Goal: Task Accomplishment & Management: Complete application form

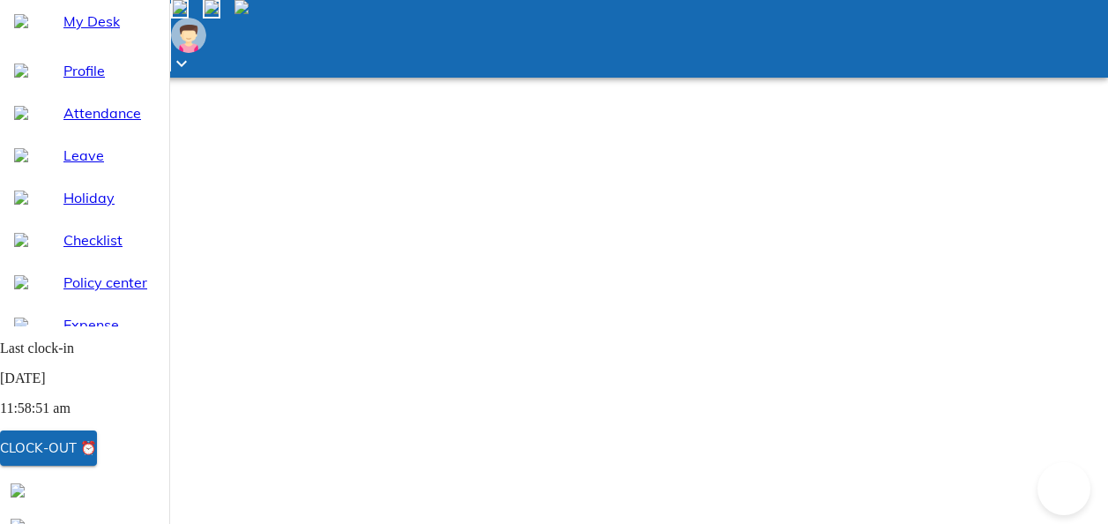
select select "8"
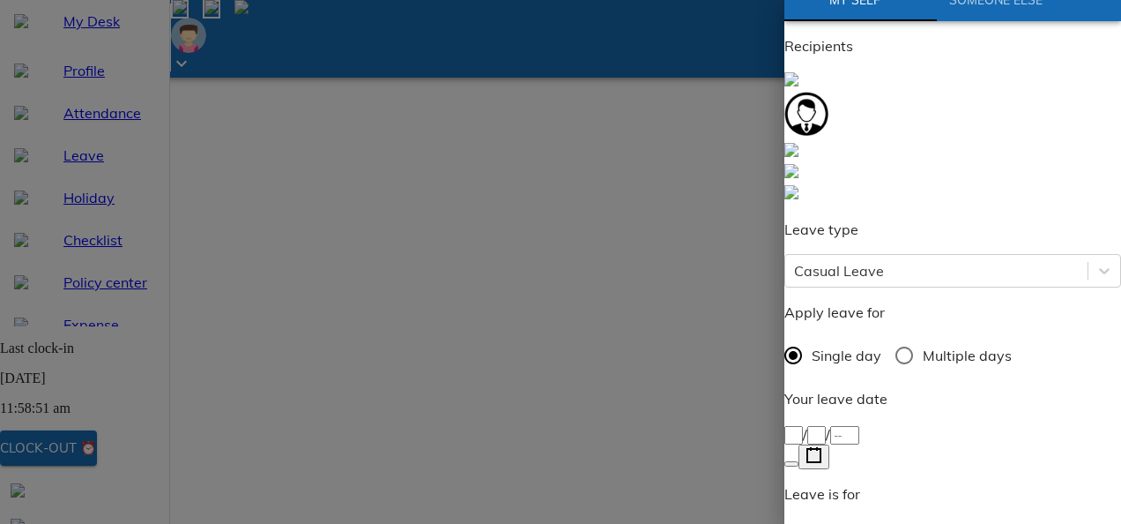
scroll to position [38, 0]
click at [823, 448] on icon "button" at bounding box center [814, 456] width 17 height 17
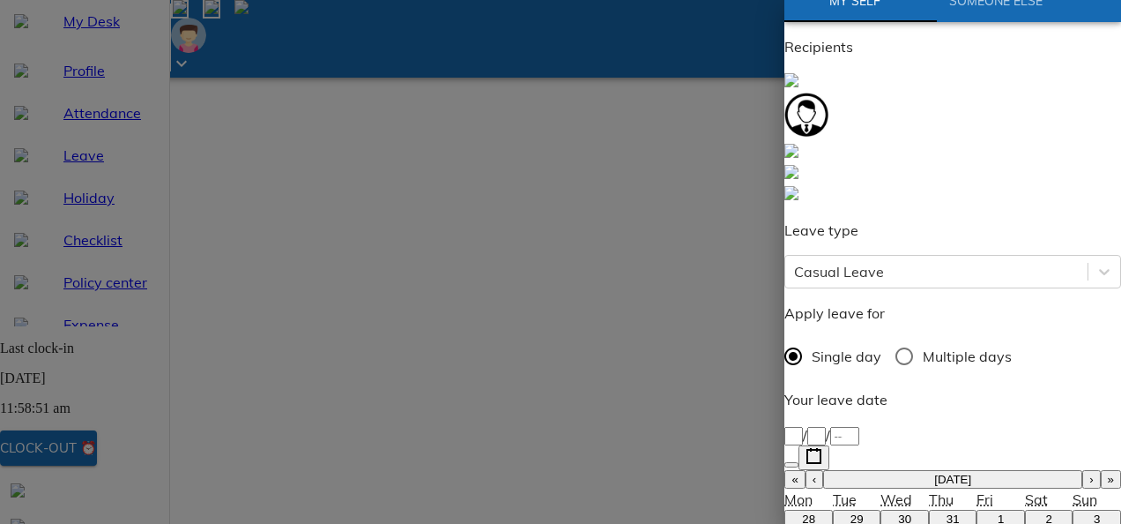
type input "[DATE]"
type input "22"
type input "8"
type input "2025"
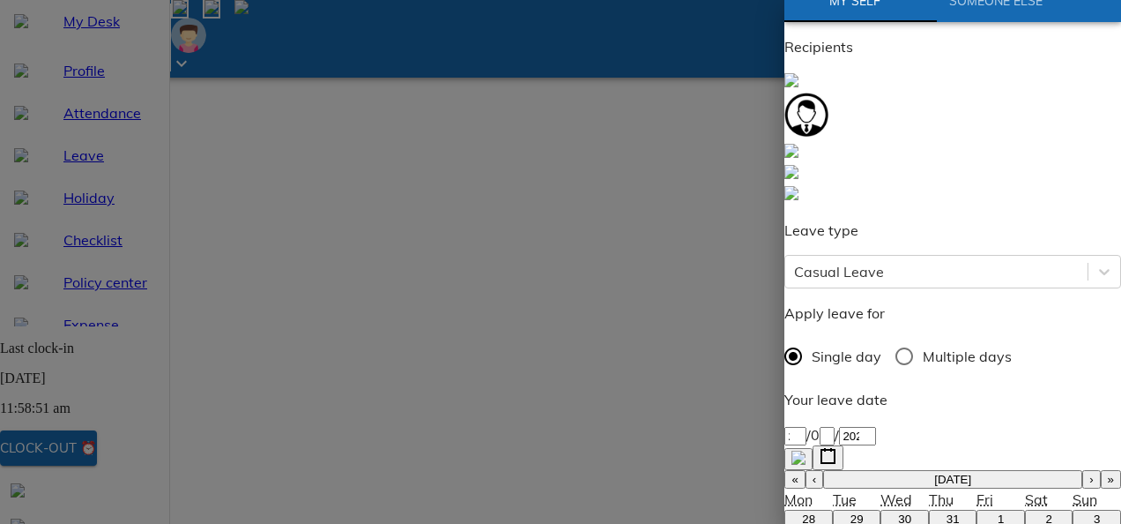
type textarea "T"
type textarea "x"
type textarea "Tr"
type textarea "x"
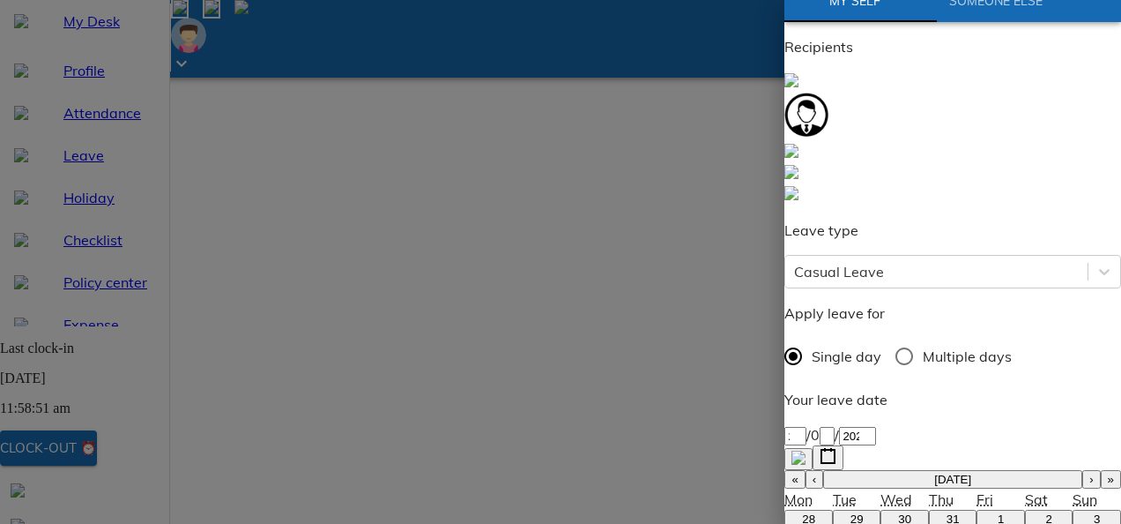
type textarea "Tra"
type textarea "x"
type textarea "Trav"
type textarea "x"
type textarea "Trave"
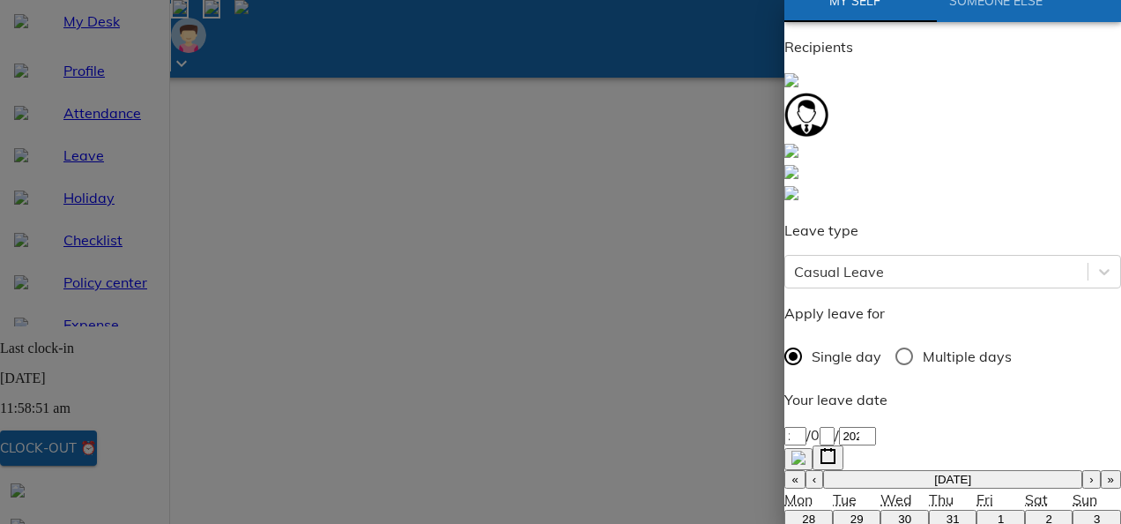
type textarea "x"
type textarea "Travel"
type textarea "x"
type textarea "Travell"
type textarea "x"
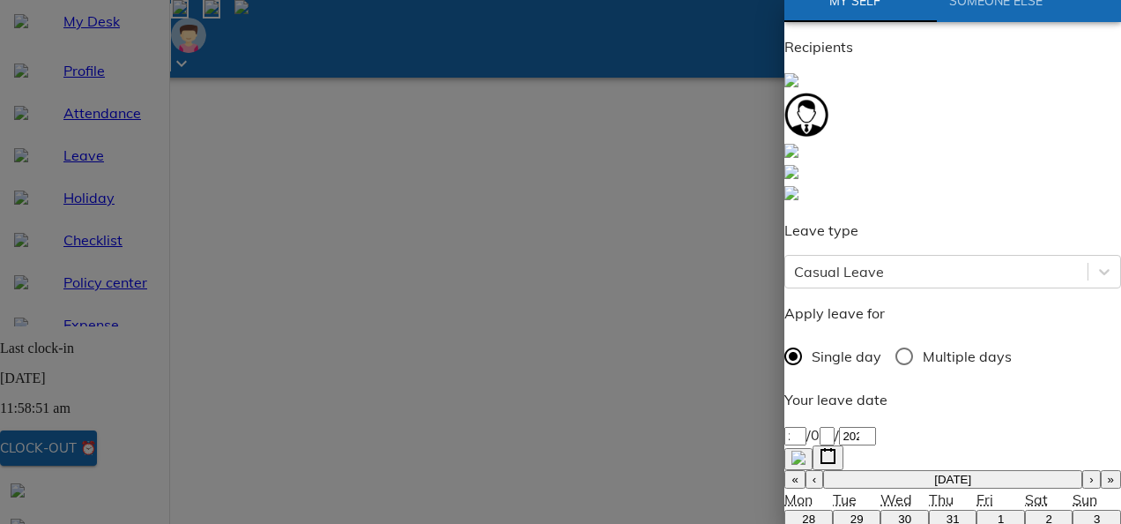
type textarea "Travelli"
type textarea "x"
type textarea "Travellin"
type textarea "x"
type textarea "Travelling"
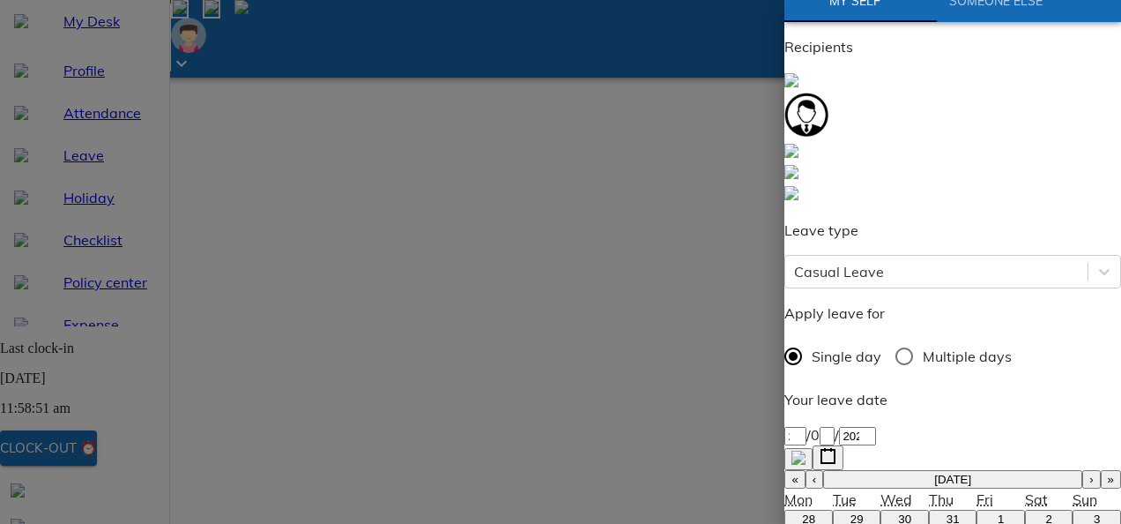
type textarea "x"
type textarea "Travelling."
type textarea "x"
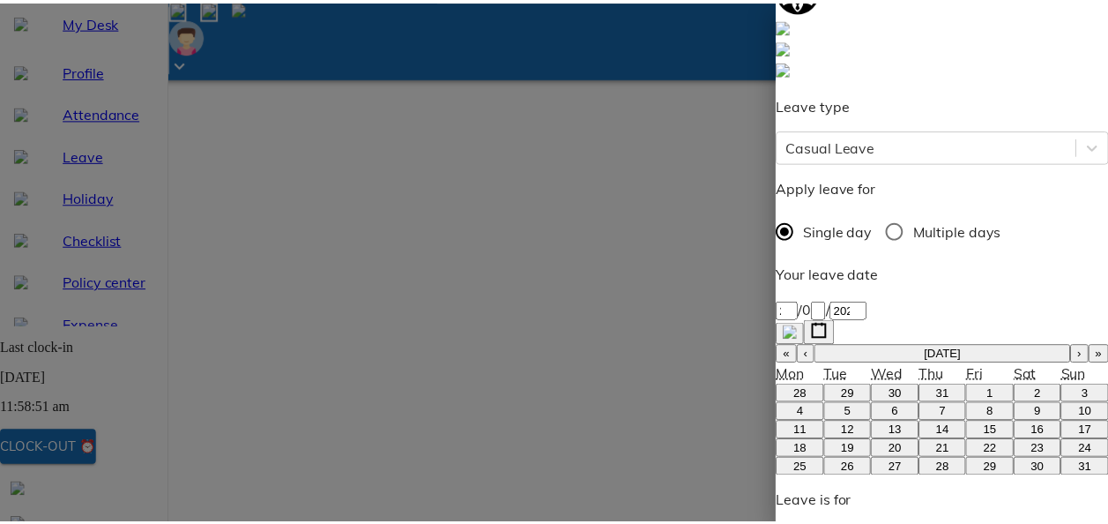
scroll to position [275, 0]
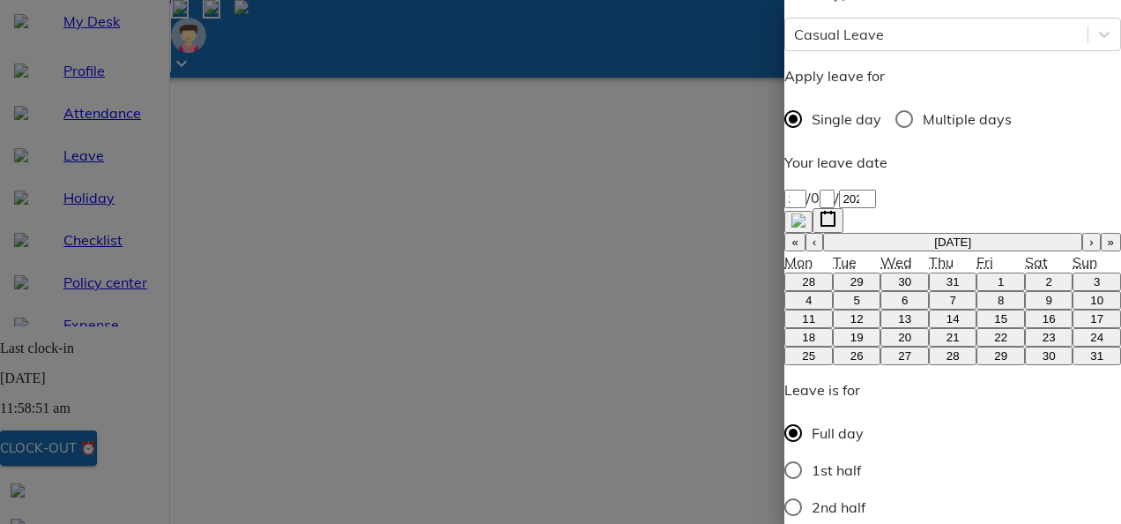
type textarea "Travelling."
type textarea "x"
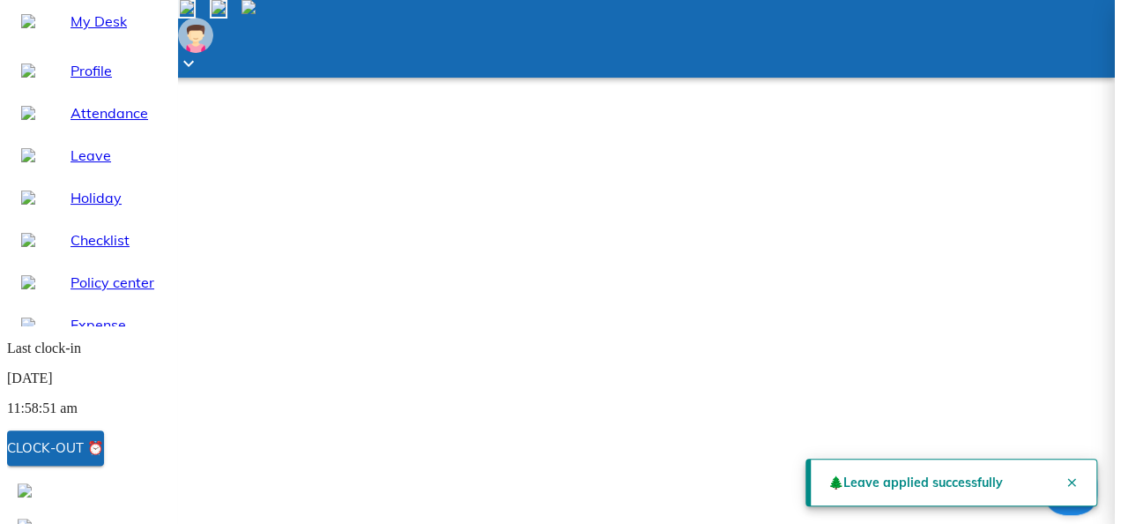
scroll to position [0, 0]
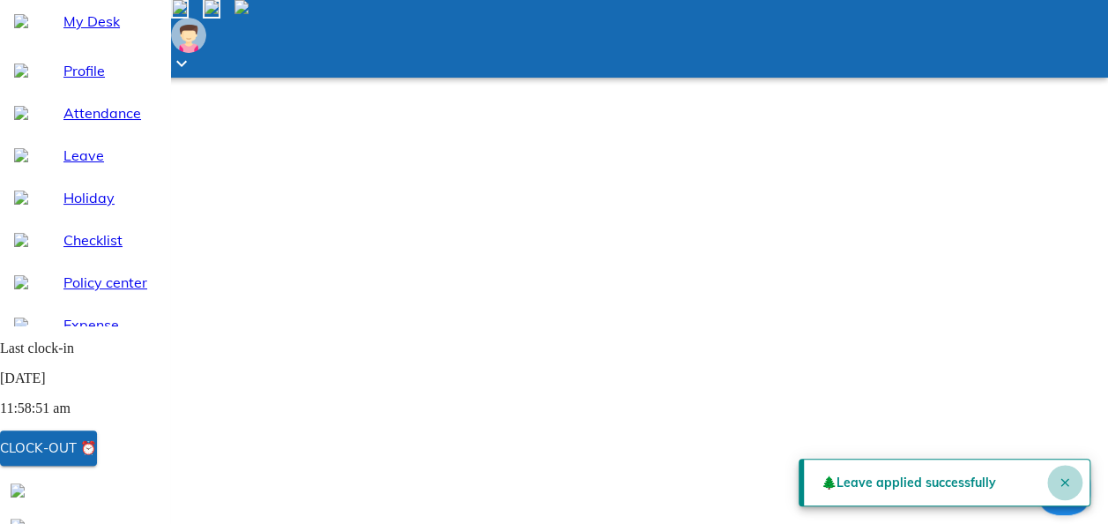
click at [1058, 481] on icon "Close" at bounding box center [1065, 482] width 14 height 14
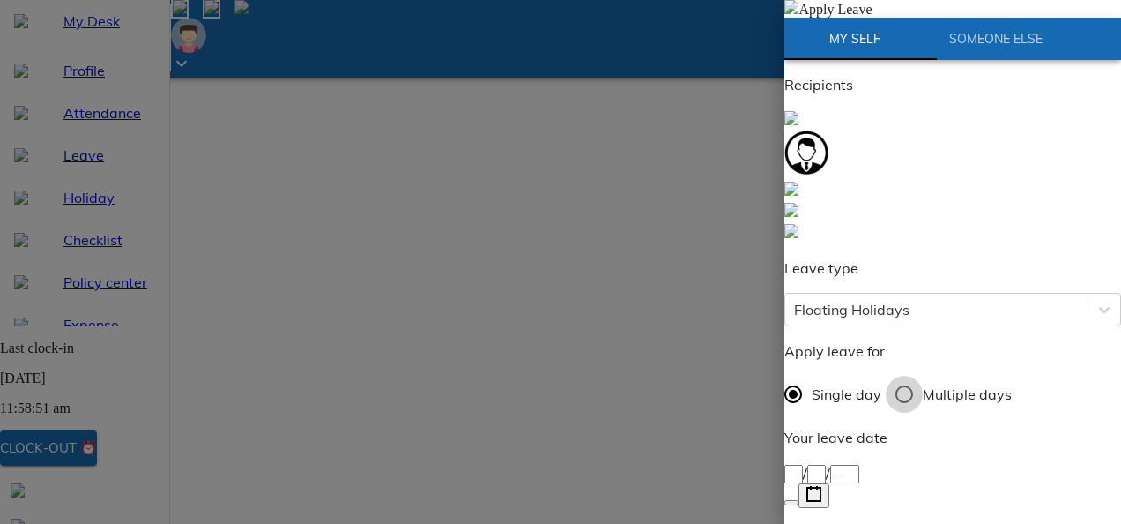
click at [923, 376] on input "Multiple days" at bounding box center [904, 394] width 37 height 37
radio input "true"
click at [821, 488] on rect "button" at bounding box center [814, 494] width 13 height 13
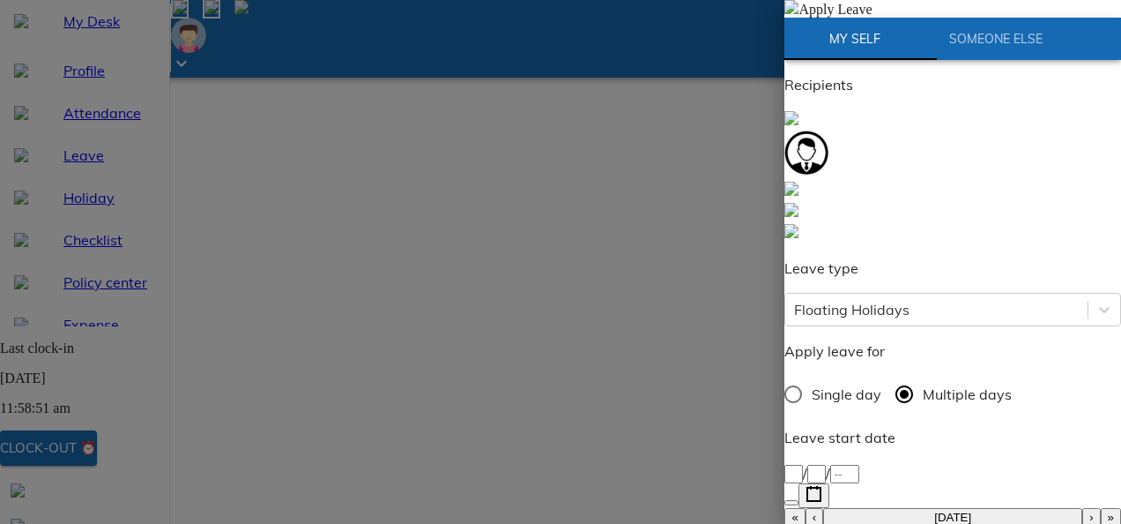
click at [1083, 508] on button "›" at bounding box center [1092, 517] width 18 height 19
type input "[DATE]"
type input "3"
type input "9"
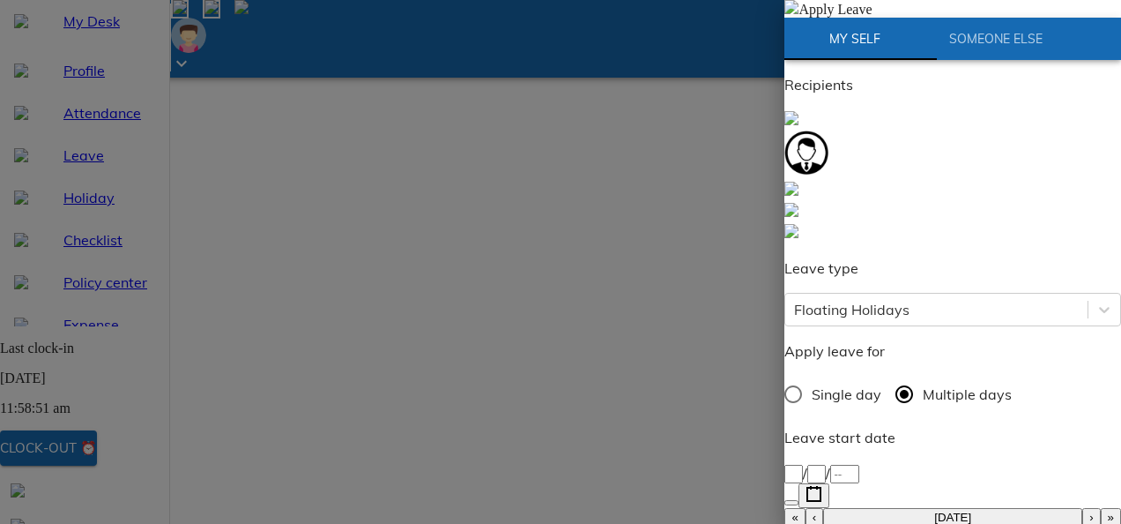
type input "2025"
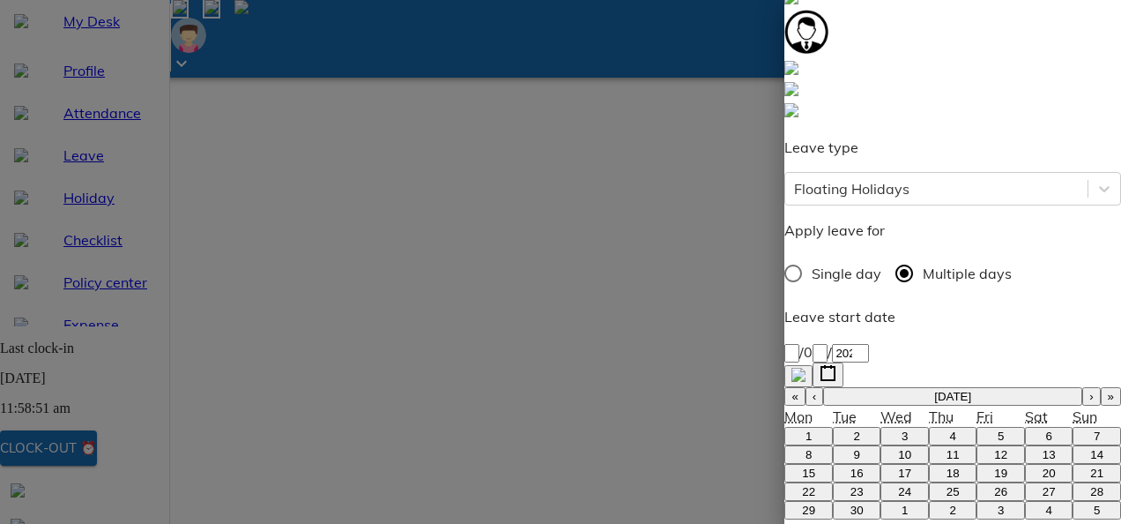
type input "[DATE]"
type input "5"
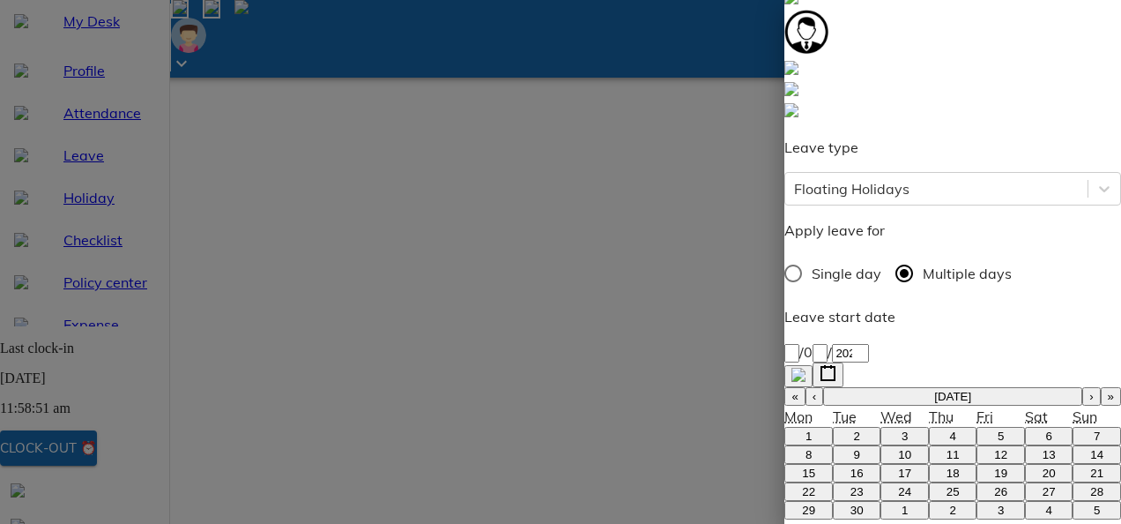
type input "9"
type input "2025"
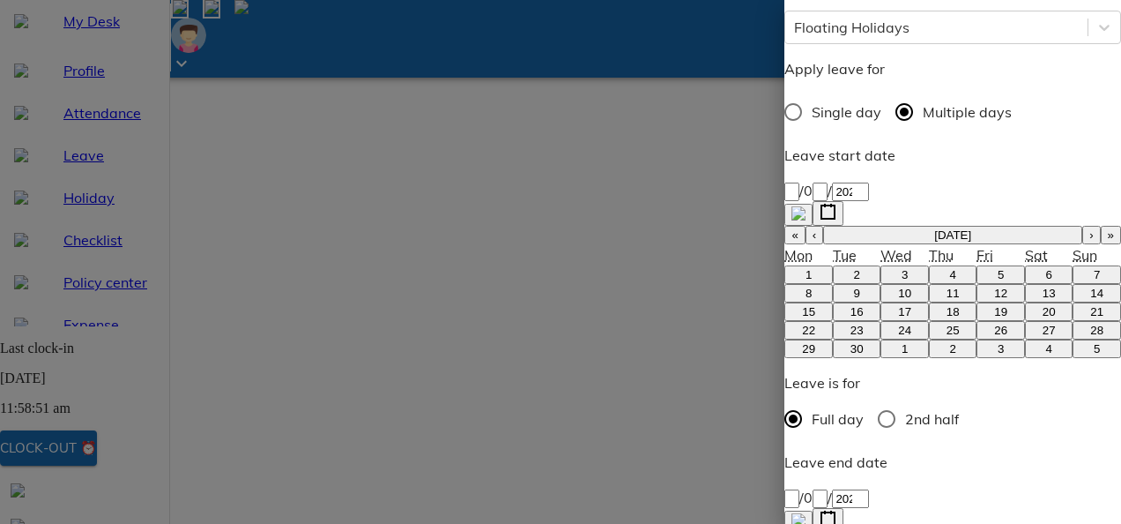
scroll to position [283, 0]
type textarea "T"
type textarea "x"
type textarea "Tr"
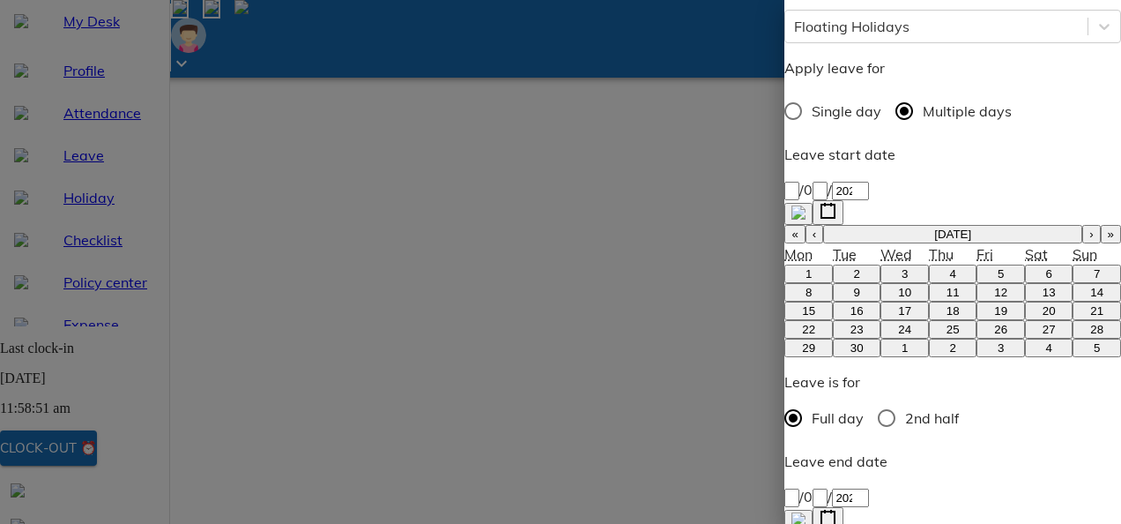
type textarea "x"
type textarea "Tra"
type textarea "x"
type textarea "Trav"
type textarea "x"
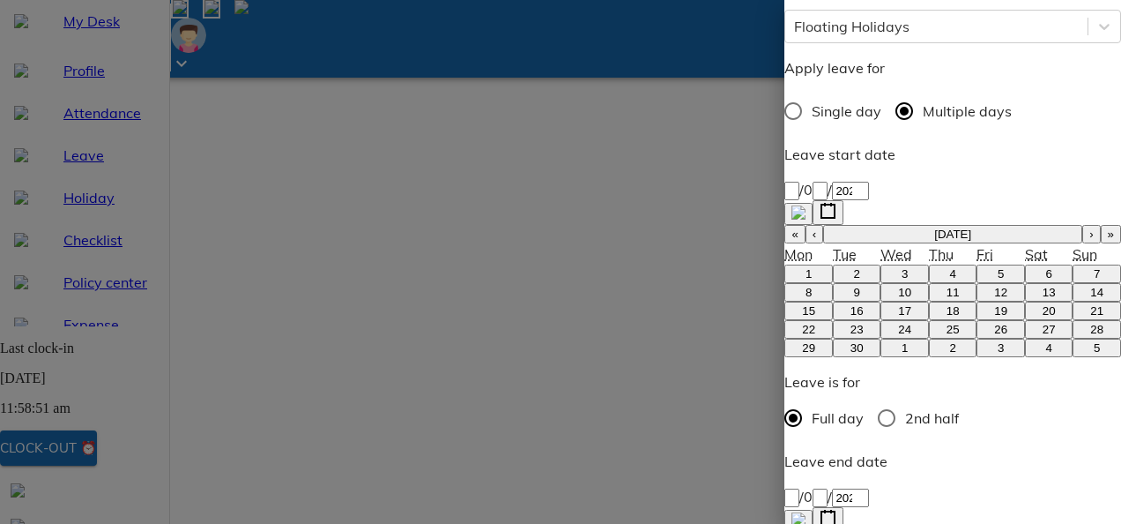
type textarea "Trave"
type textarea "x"
type textarea "Travel"
type textarea "x"
type textarea "Travell"
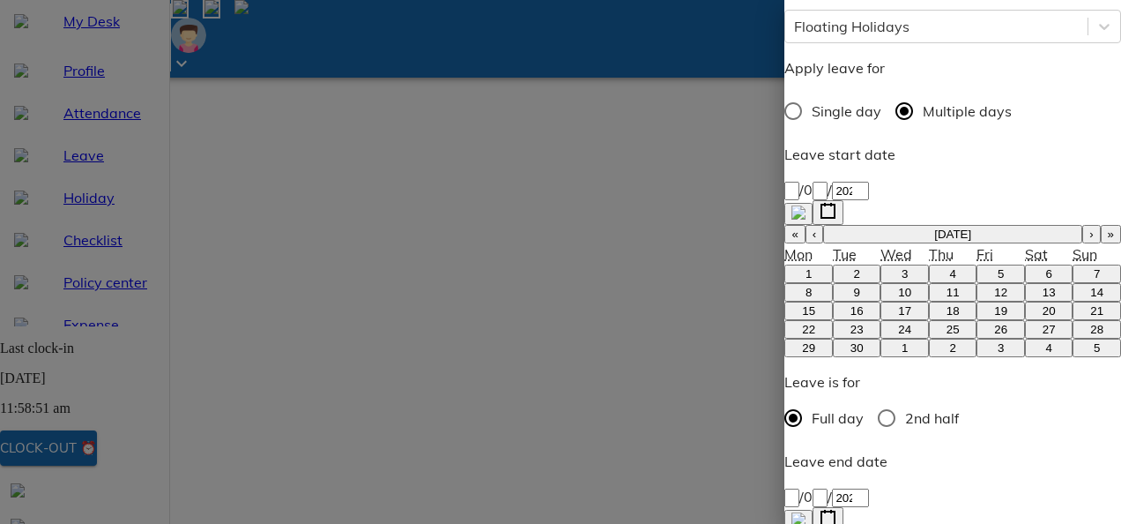
type textarea "x"
type textarea "Travelli"
type textarea "x"
type textarea "Travellin"
type textarea "x"
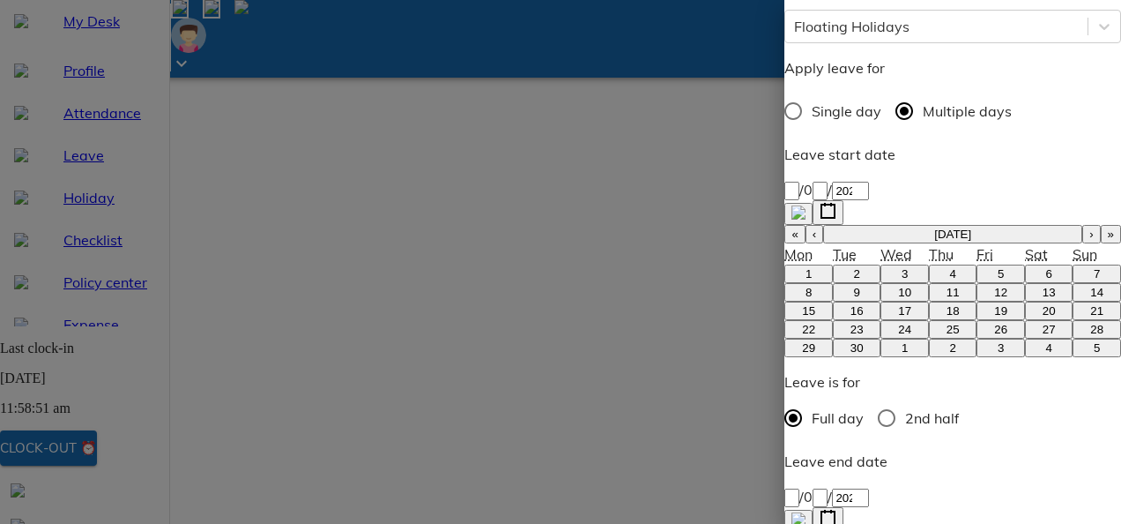
type textarea "Travelling"
type textarea "x"
type textarea "Travelling."
type textarea "x"
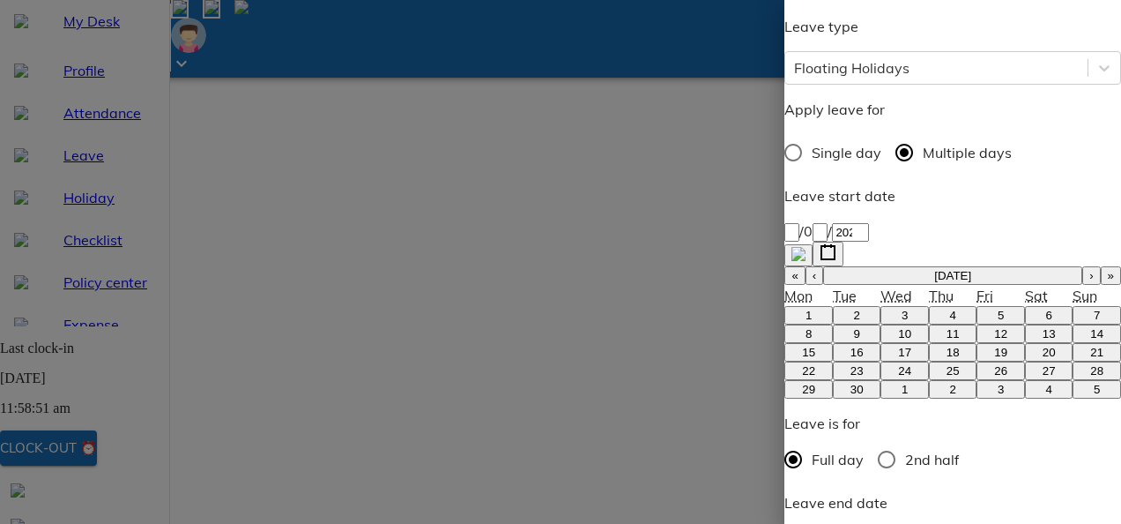
scroll to position [387, 0]
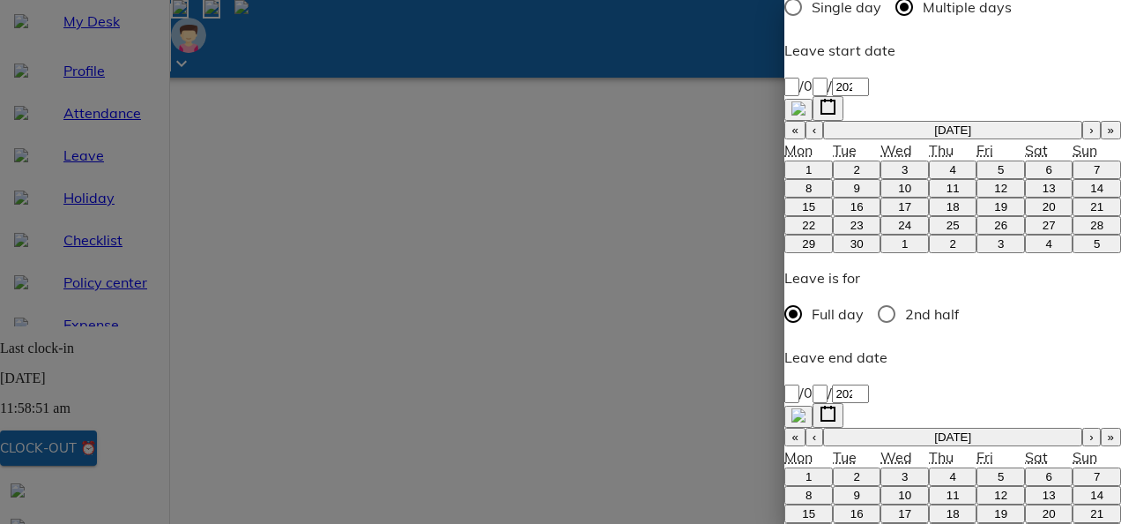
type textarea "Travelling."
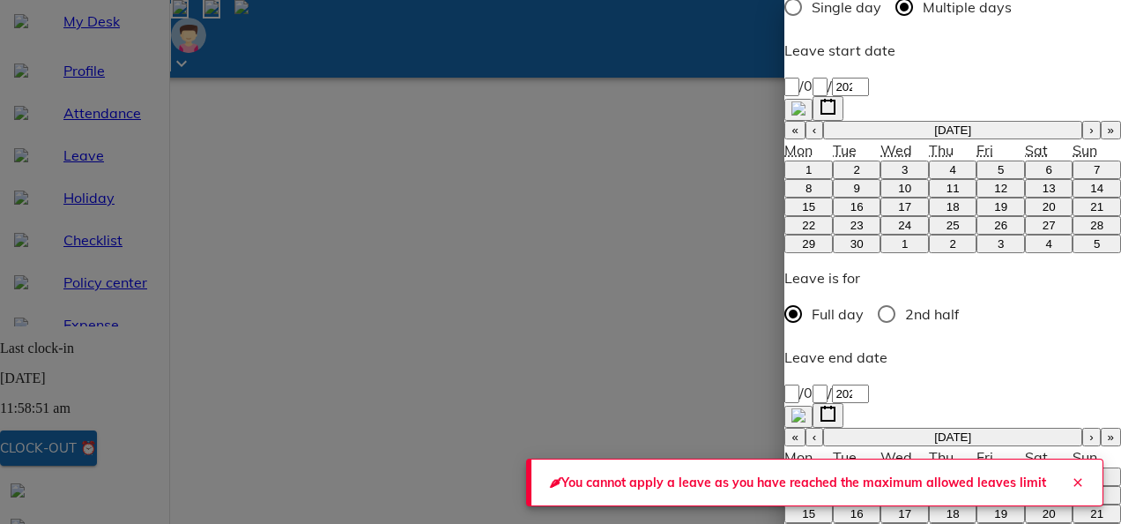
click at [1064, 490] on button "Close" at bounding box center [1078, 482] width 35 height 35
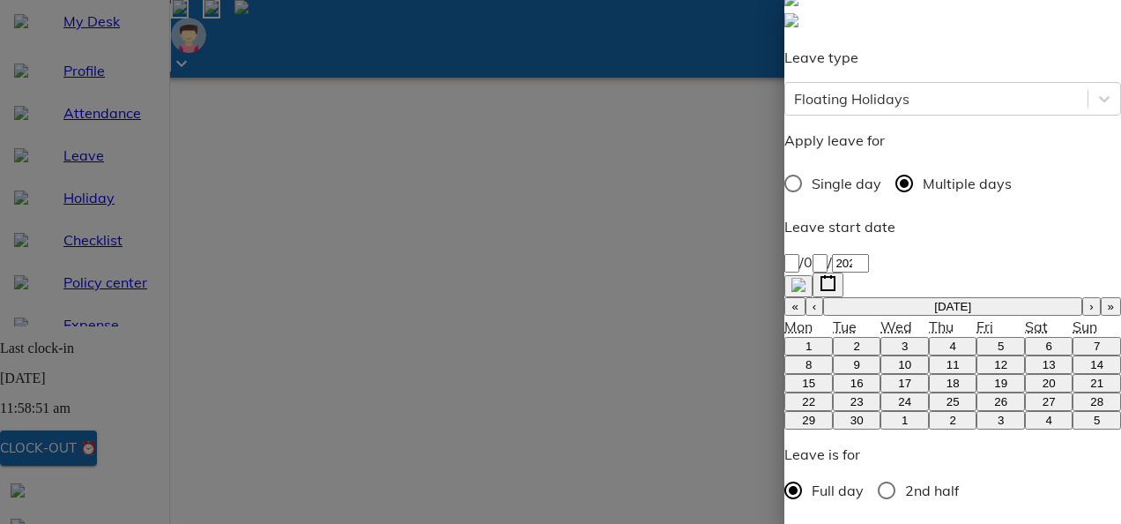
scroll to position [197, 0]
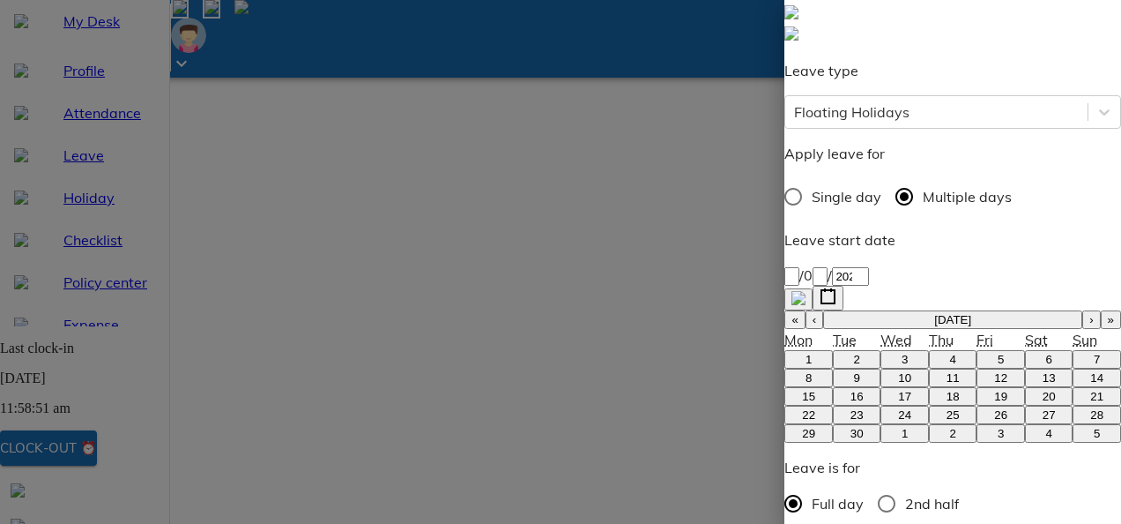
type textarea "x"
type input "[DATE]"
type input "4"
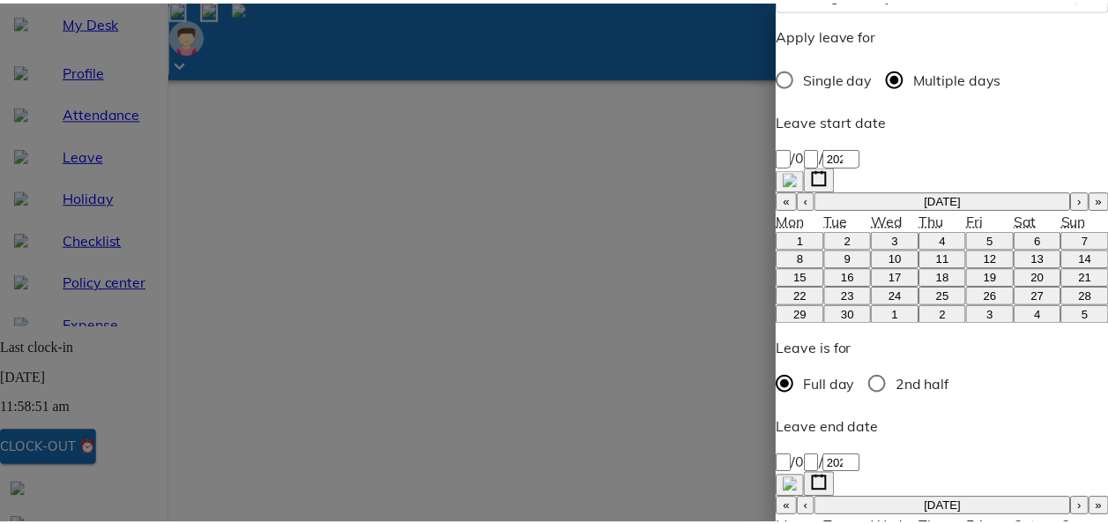
scroll to position [387, 0]
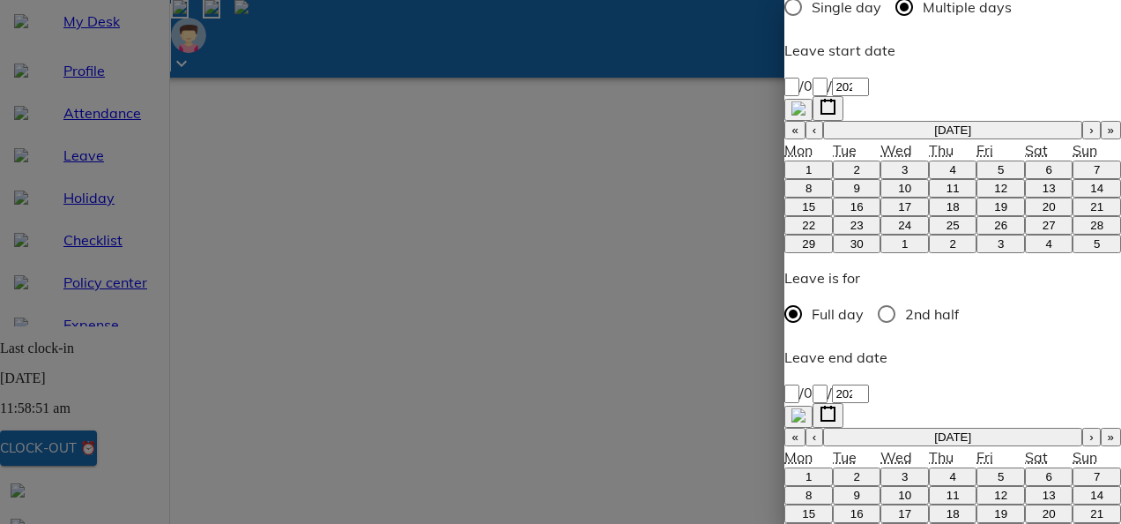
type textarea "x"
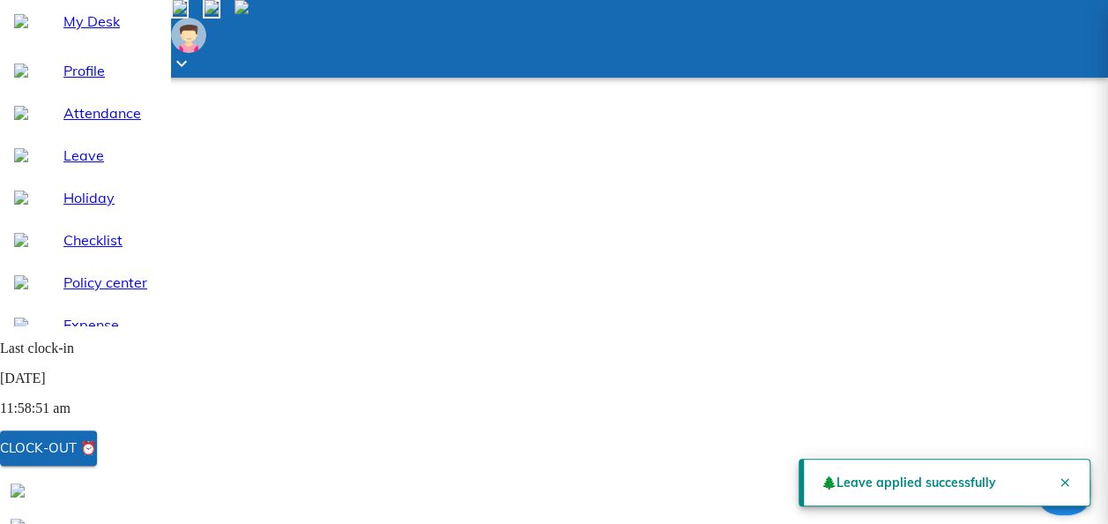
scroll to position [26, 0]
click at [1062, 483] on button "Close" at bounding box center [1064, 482] width 35 height 35
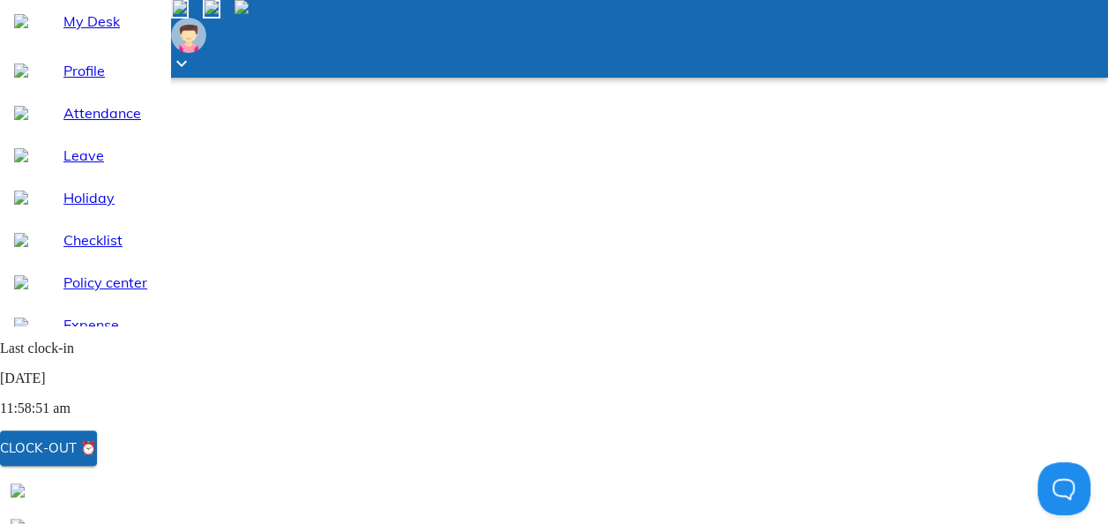
scroll to position [133, 0]
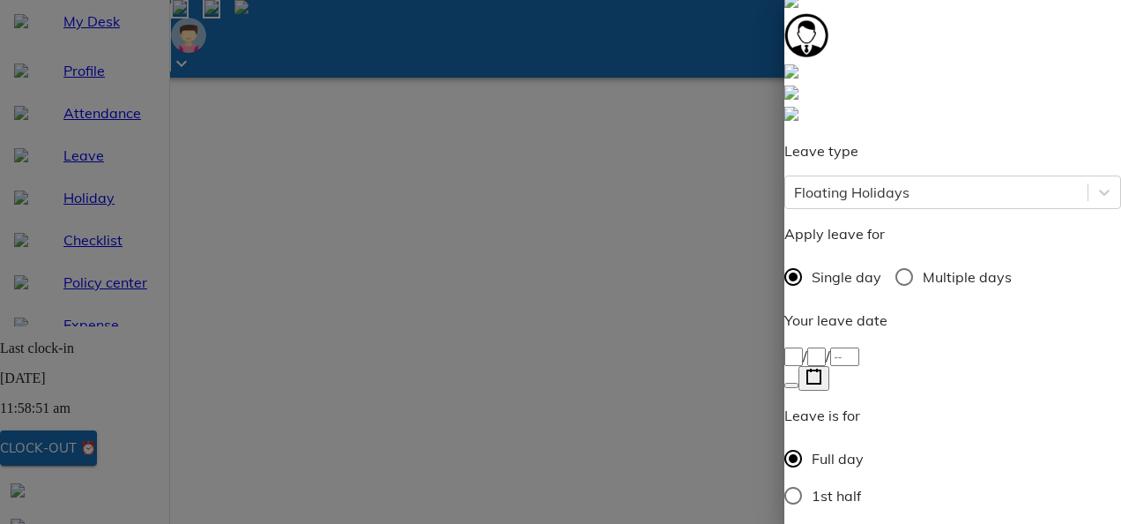
scroll to position [56, 0]
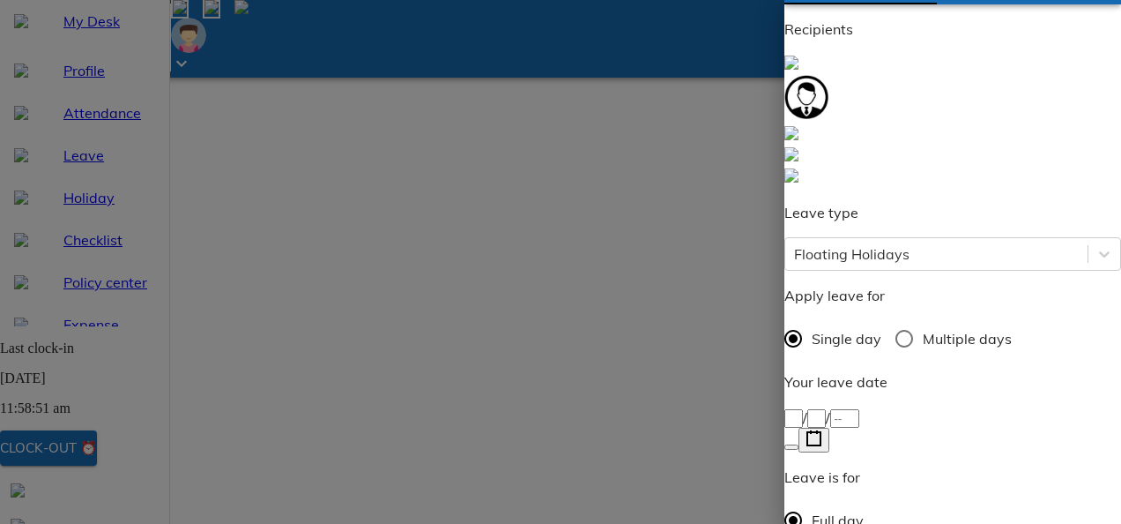
click at [1077, 406] on div "/ /" at bounding box center [953, 416] width 337 height 21
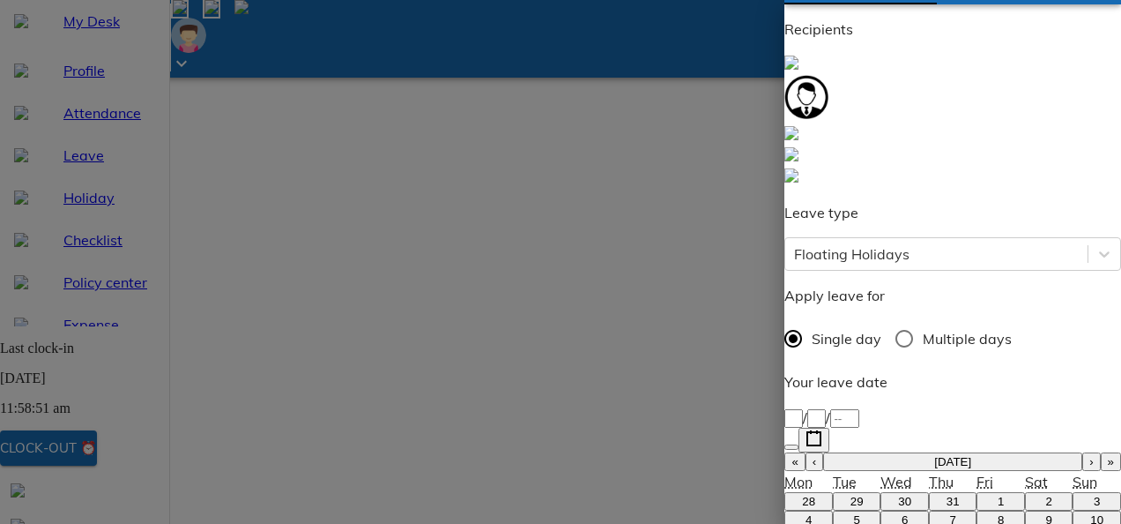
click at [1083, 452] on button "›" at bounding box center [1092, 461] width 18 height 19
click at [977, 492] on button "5" at bounding box center [1001, 501] width 48 height 19
type input "[DATE]"
type input "5"
type input "9"
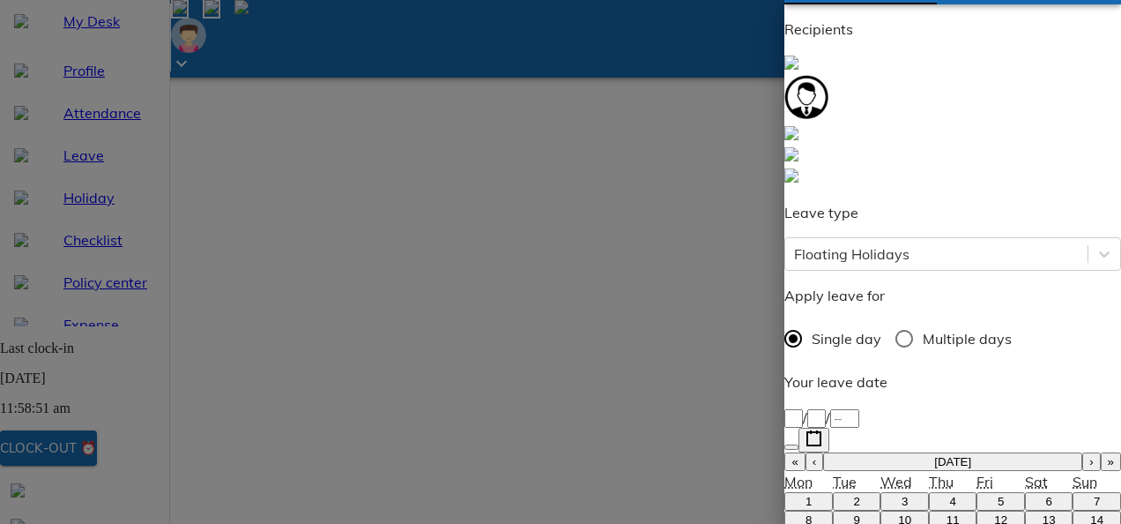
type input "2025"
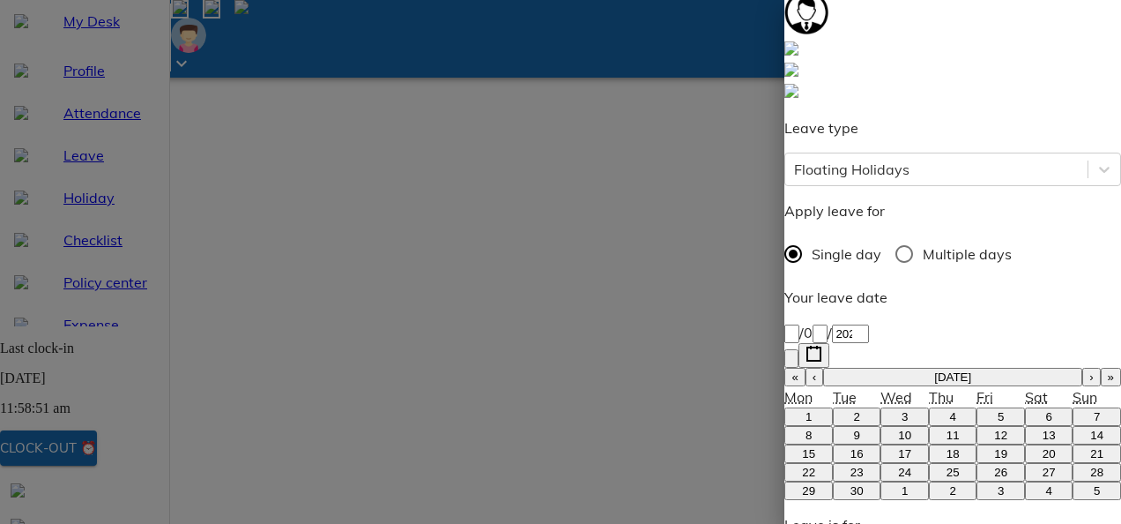
scroll to position [148, 0]
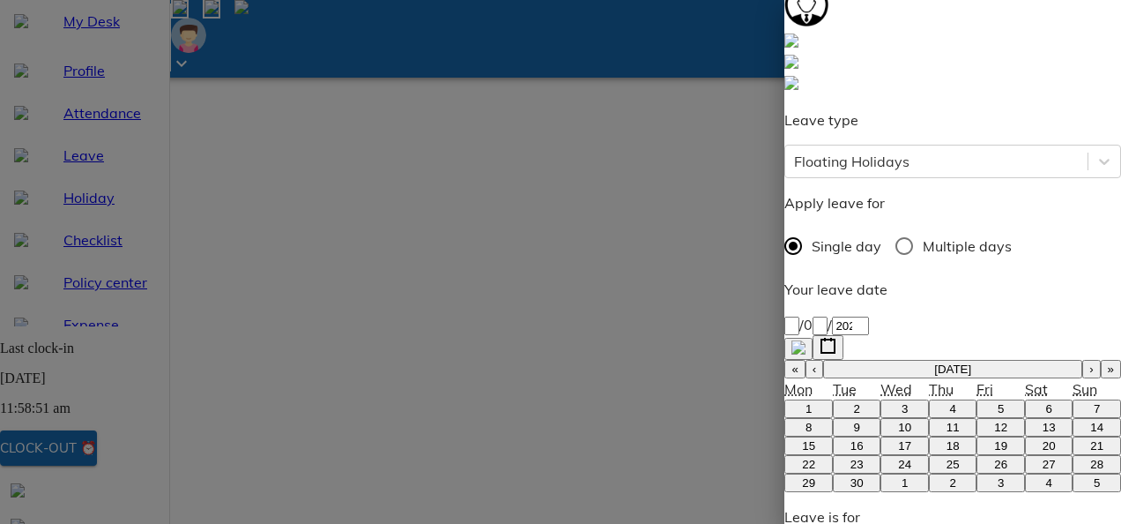
type textarea "T"
type textarea "x"
type textarea "Tr"
type textarea "x"
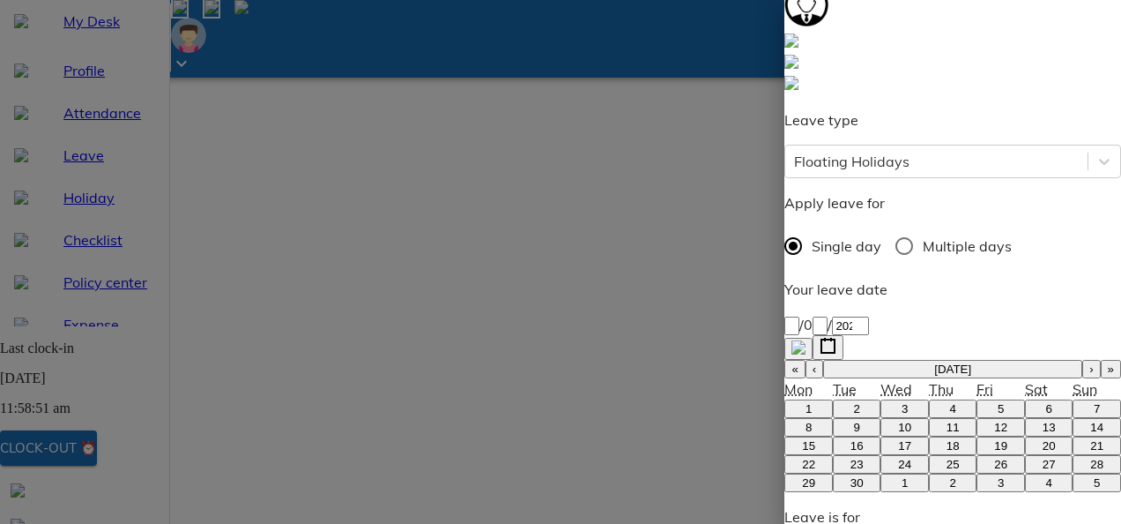
type textarea "Tra"
type textarea "x"
type textarea "Trav"
type textarea "x"
type textarea "Trave"
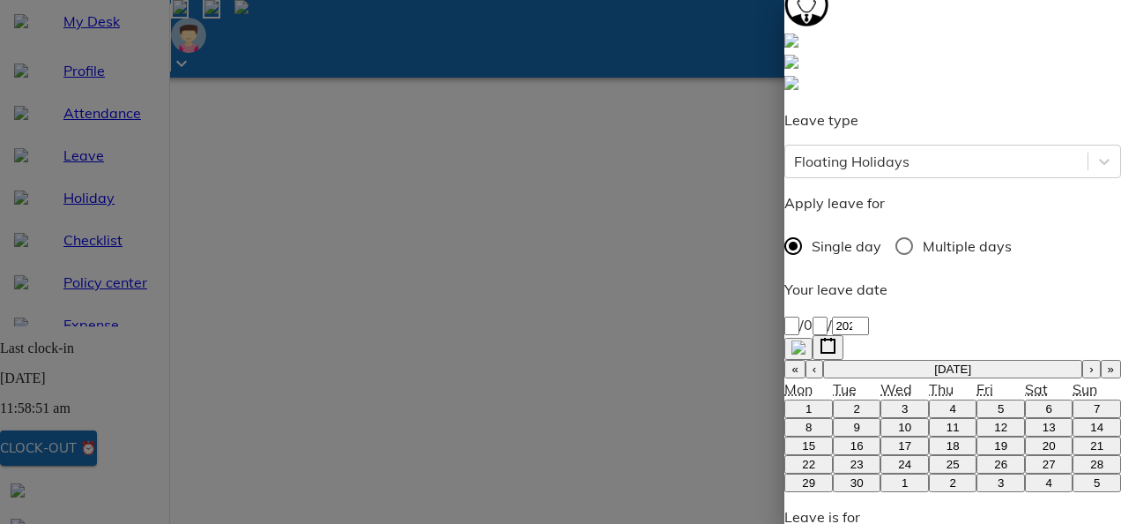
type textarea "x"
type textarea "Travel"
type textarea "x"
type textarea "Travell"
type textarea "x"
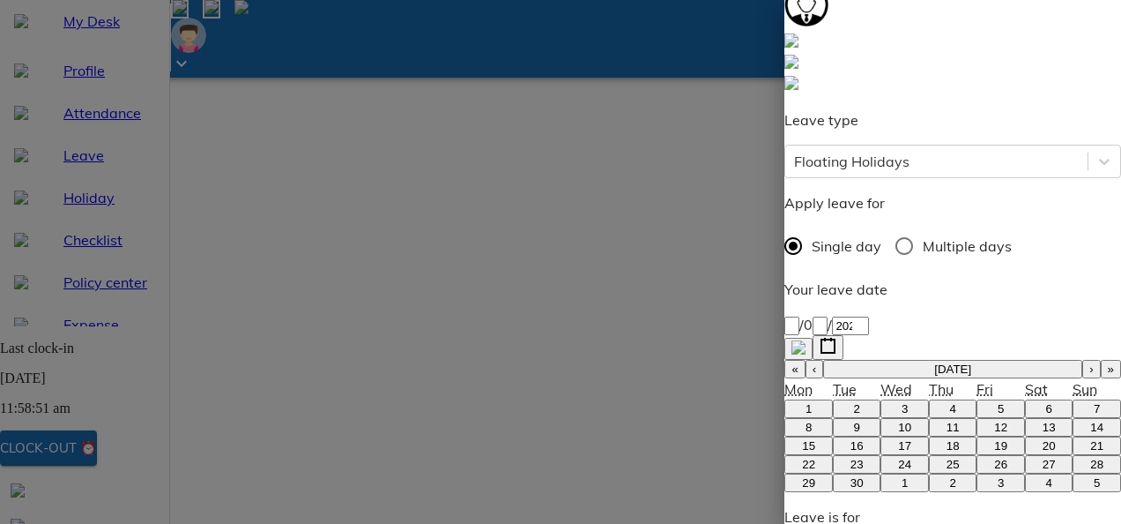
type textarea "Travelli"
type textarea "x"
type textarea "Travellin"
type textarea "x"
type textarea "Travelling"
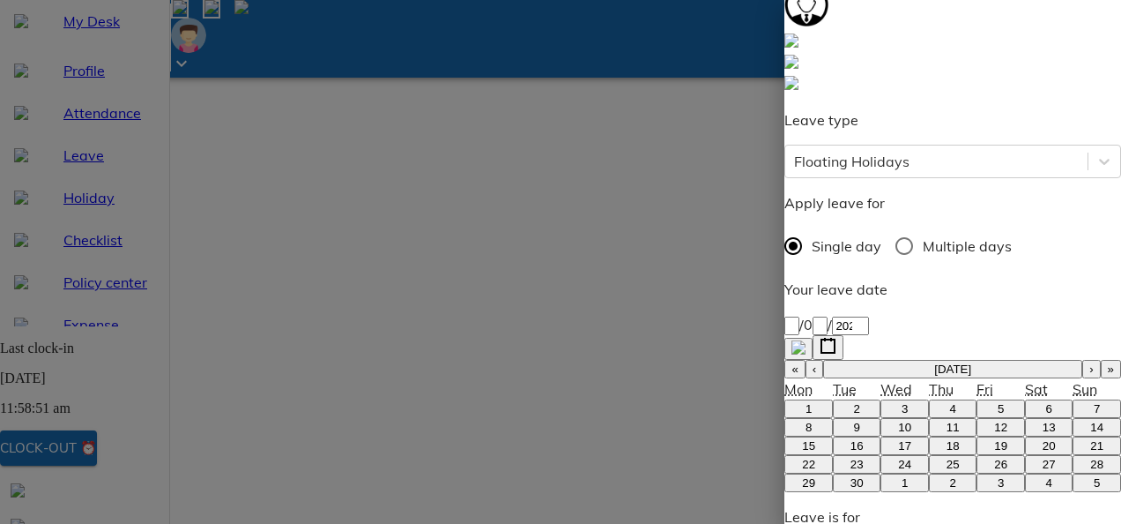
type textarea "x"
type textarea "Travelling."
type textarea "x"
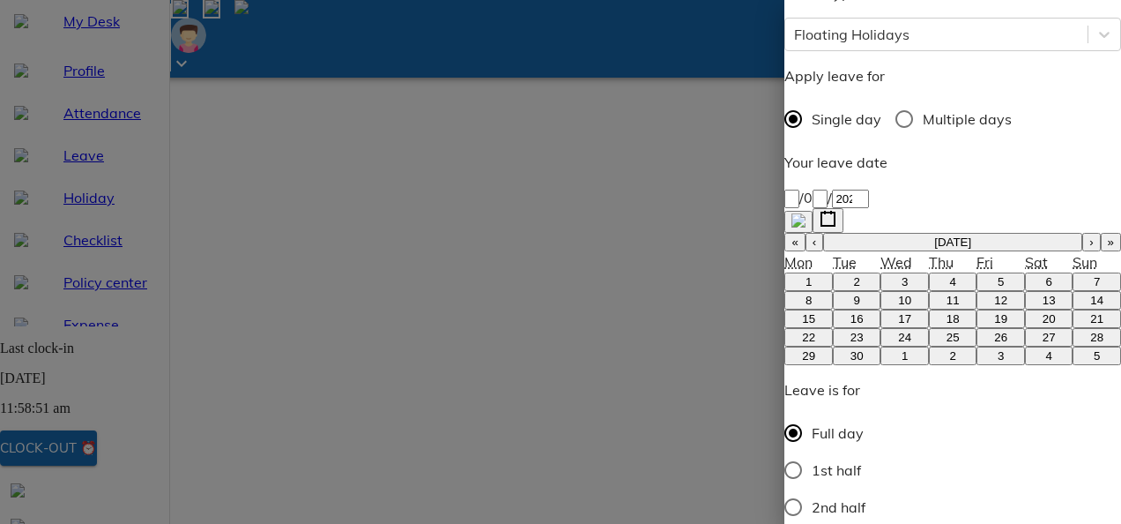
type textarea "Travelling."
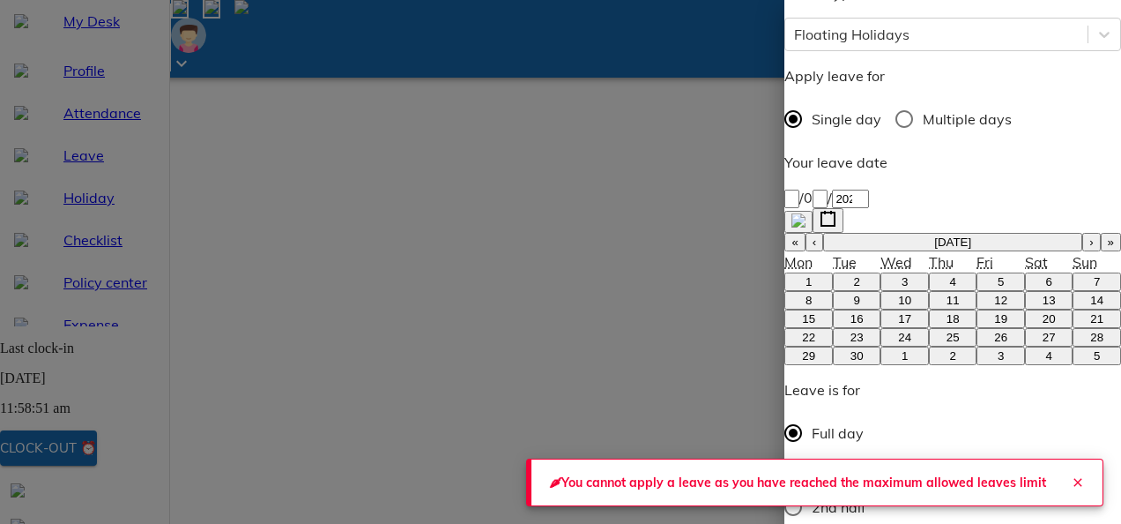
click at [1074, 478] on icon "Close" at bounding box center [1078, 482] width 8 height 8
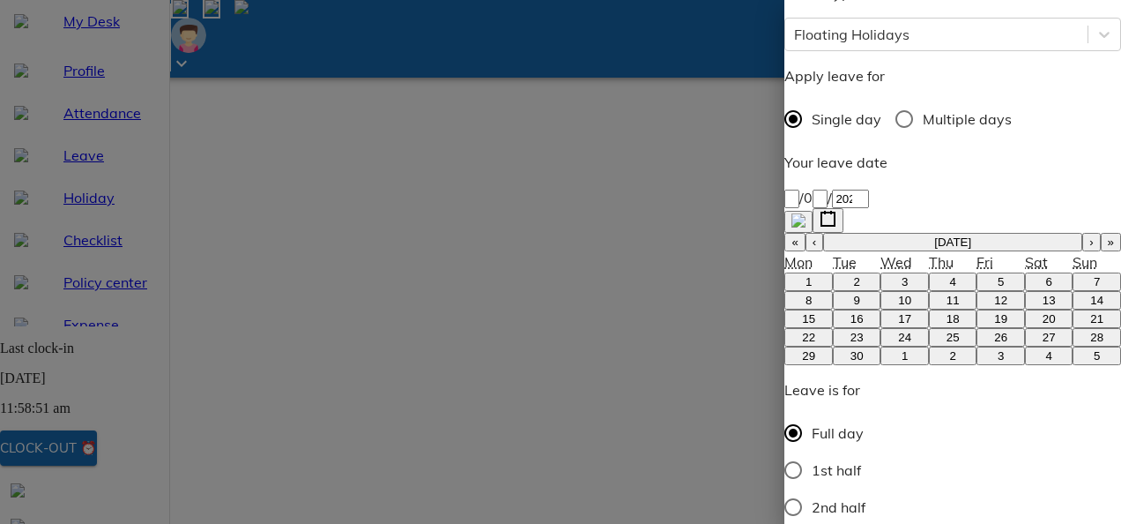
scroll to position [0, 0]
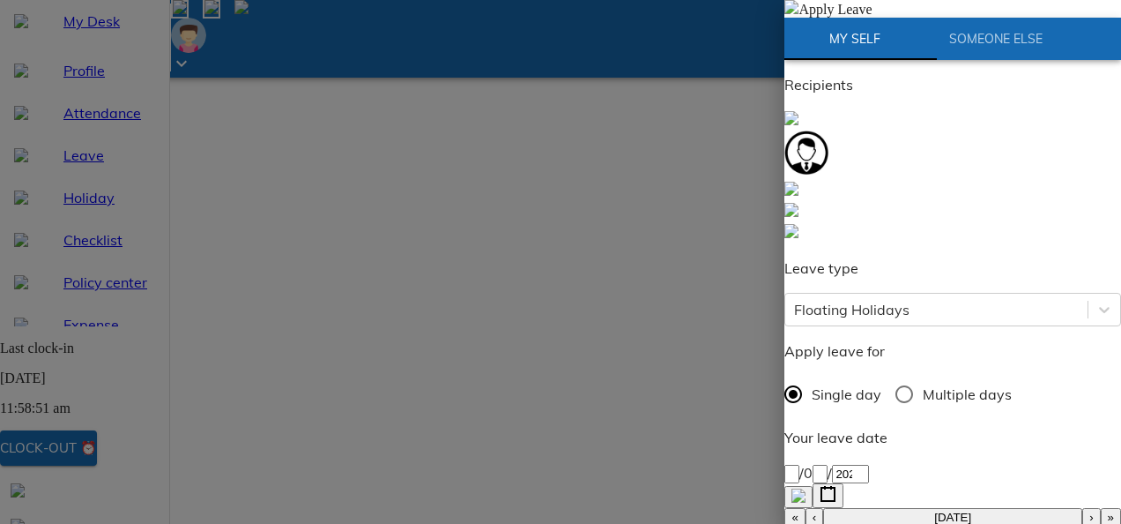
click at [799, 17] on span at bounding box center [792, 9] width 14 height 15
type textarea "x"
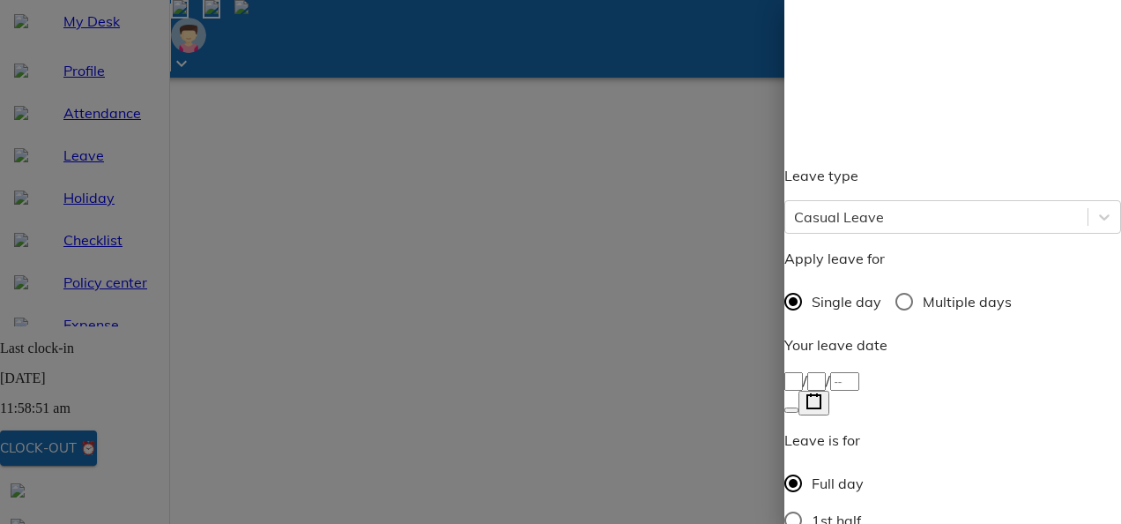
scroll to position [205, 0]
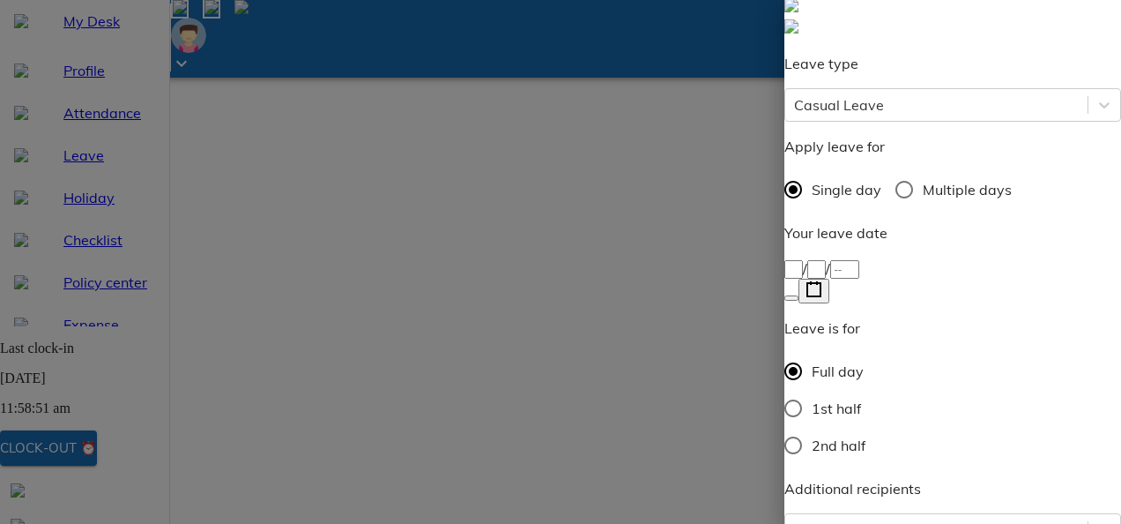
click at [821, 283] on rect "button" at bounding box center [814, 289] width 13 height 13
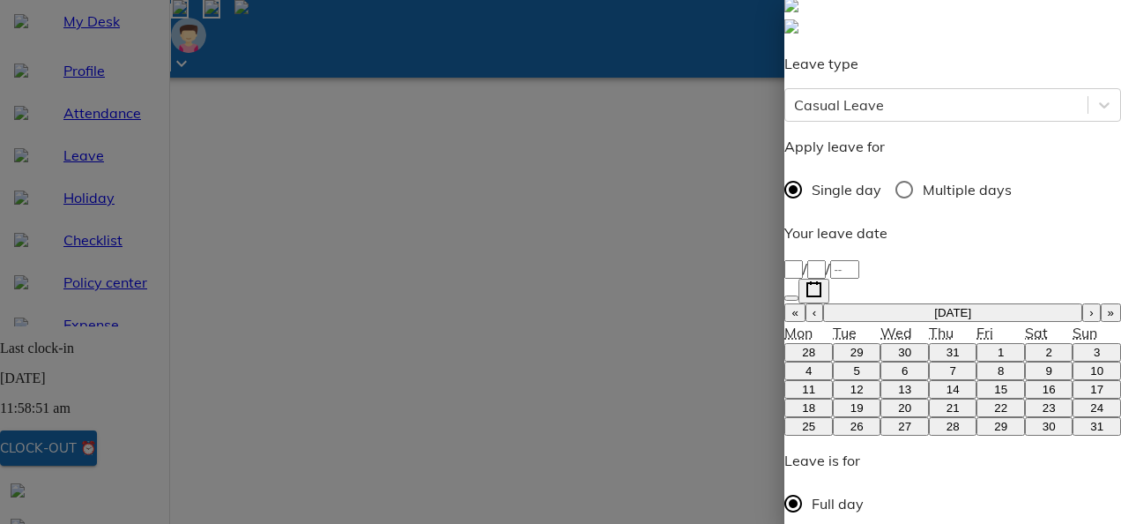
click at [1083, 303] on button "›" at bounding box center [1092, 312] width 18 height 19
click at [998, 346] on abbr "5" at bounding box center [1001, 352] width 6 height 13
type input "[DATE]"
type input "5"
type input "9"
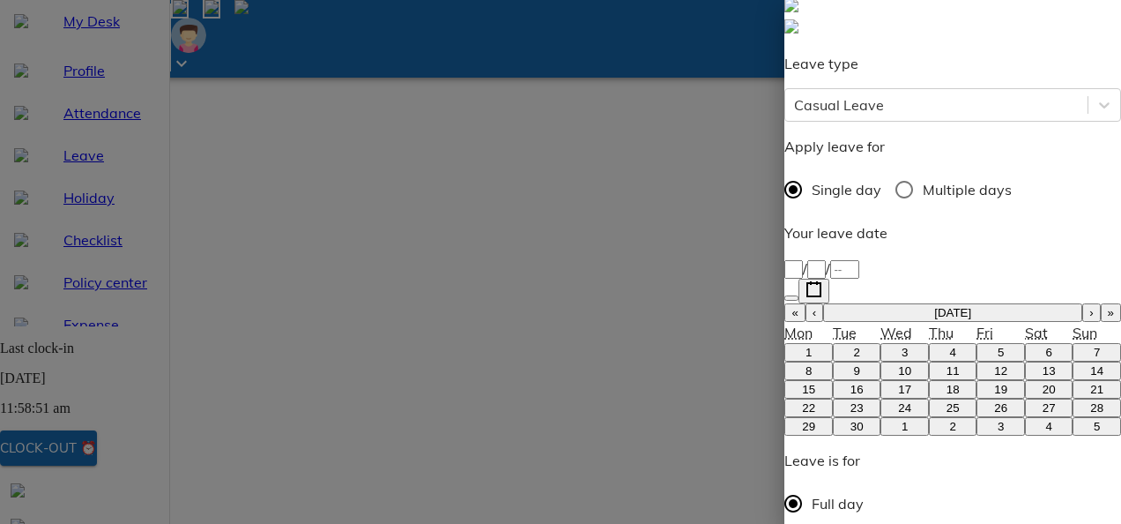
type input "2025"
type textarea "T"
type textarea "x"
type textarea "Tr"
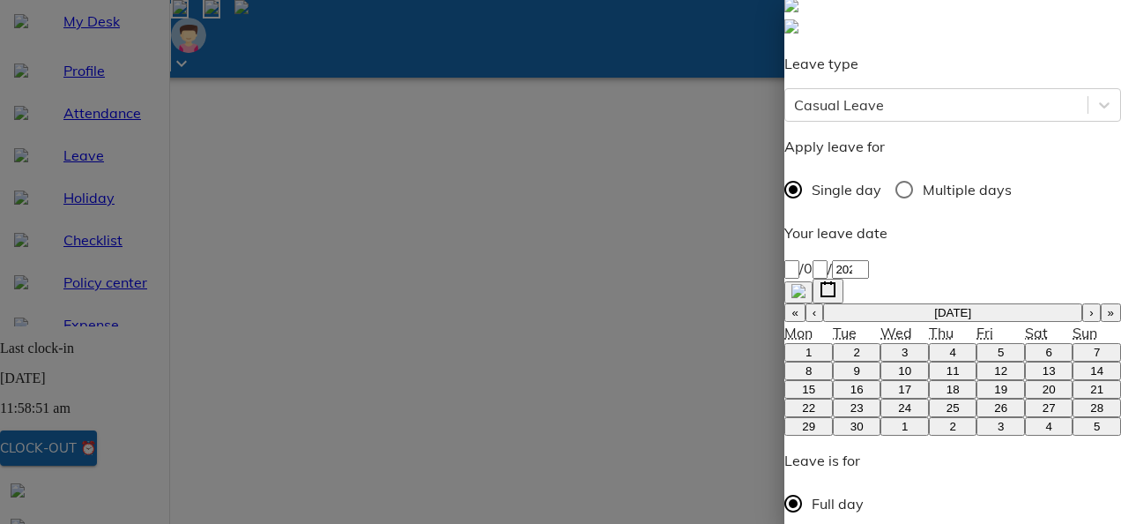
type textarea "x"
type textarea "Tra"
type textarea "x"
type textarea "Trav"
type textarea "x"
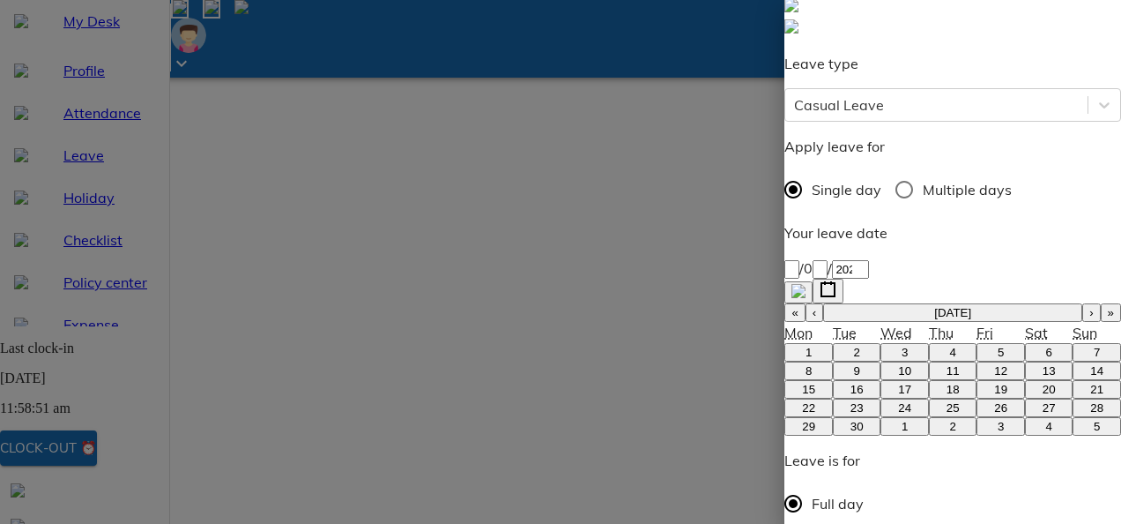
type textarea "Trave"
type textarea "x"
type textarea "Travel"
type textarea "x"
type textarea "Travell"
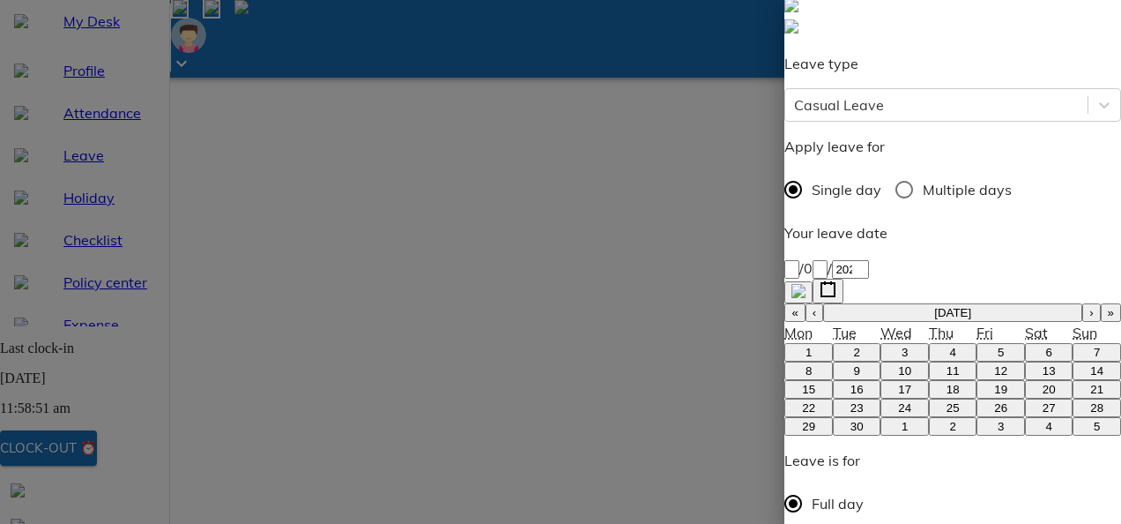
type textarea "x"
type textarea "Travelli"
type textarea "x"
type textarea "Travellin"
type textarea "x"
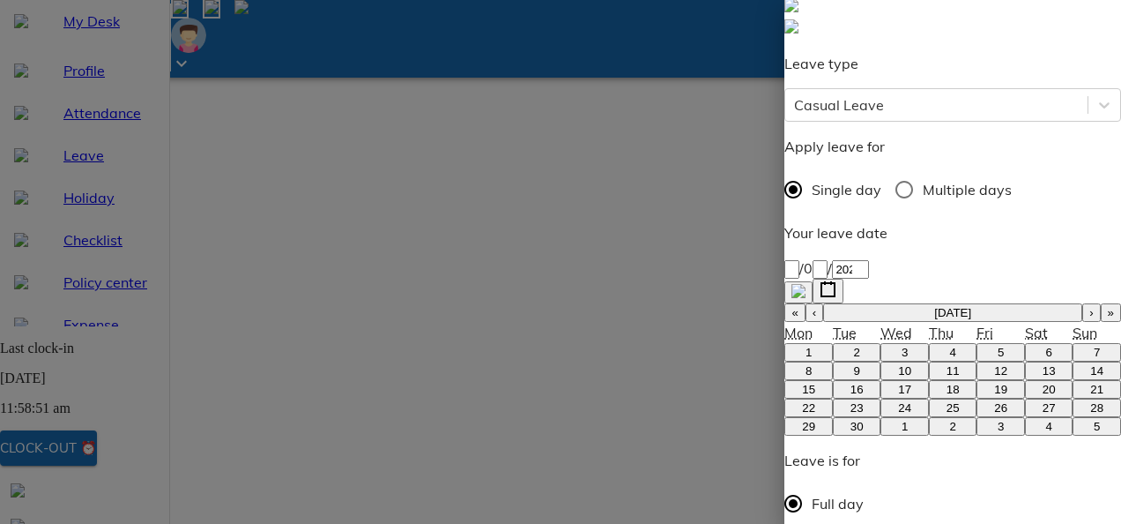
type textarea "Travelling"
type textarea "x"
type textarea "Travelling."
type textarea "x"
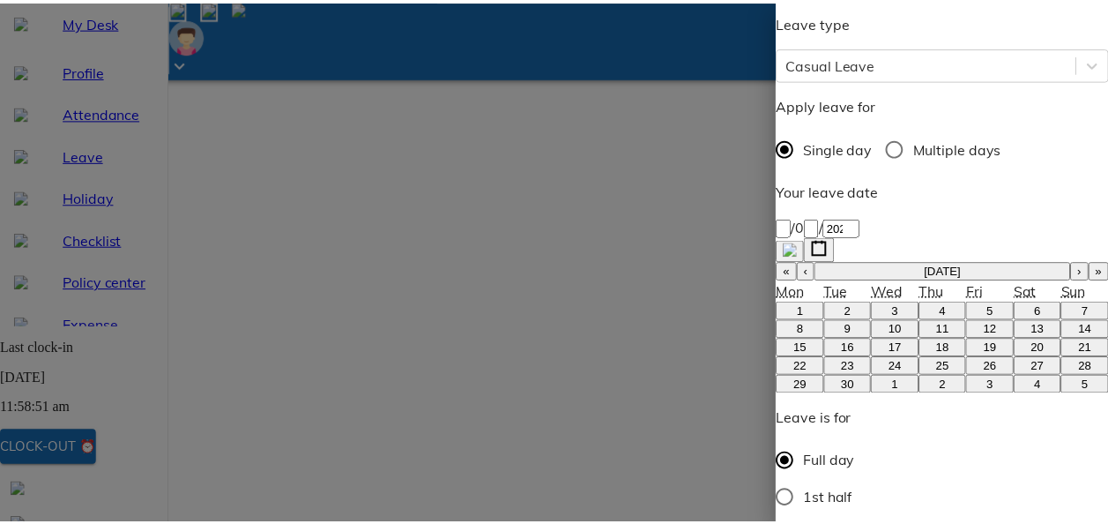
scroll to position [275, 0]
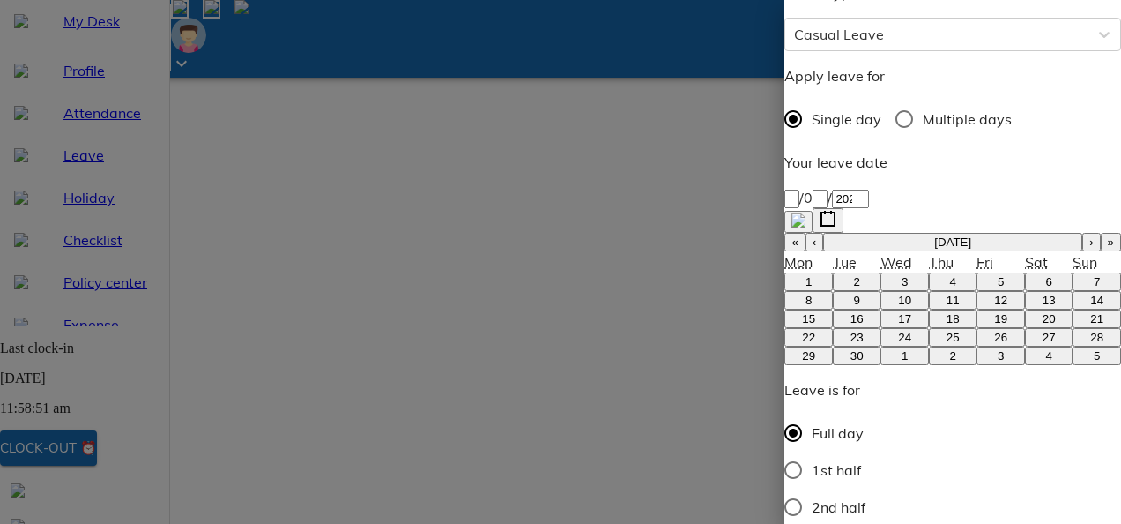
type textarea "Travelling."
type textarea "x"
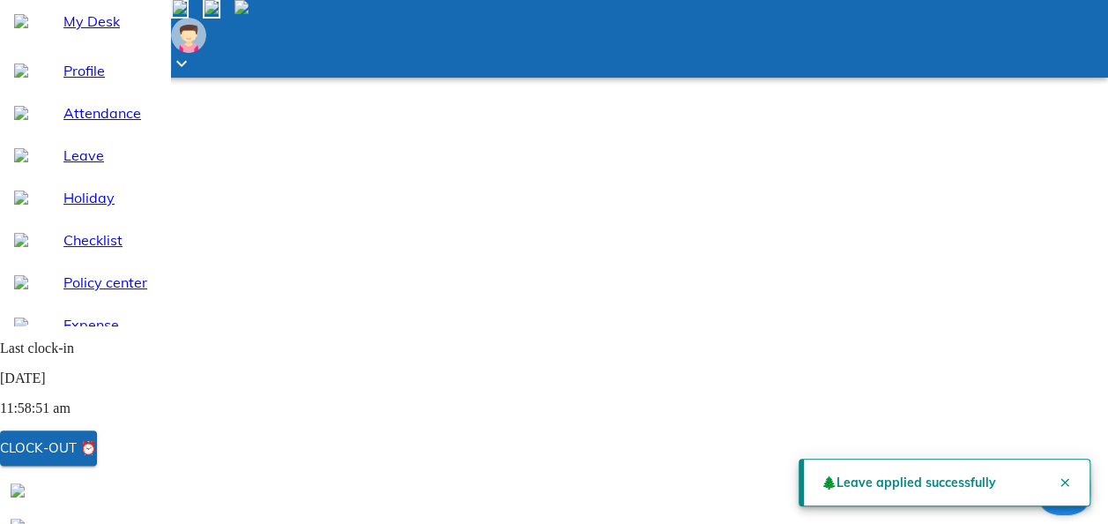
scroll to position [0, 0]
click at [1068, 474] on button "Close" at bounding box center [1064, 482] width 35 height 35
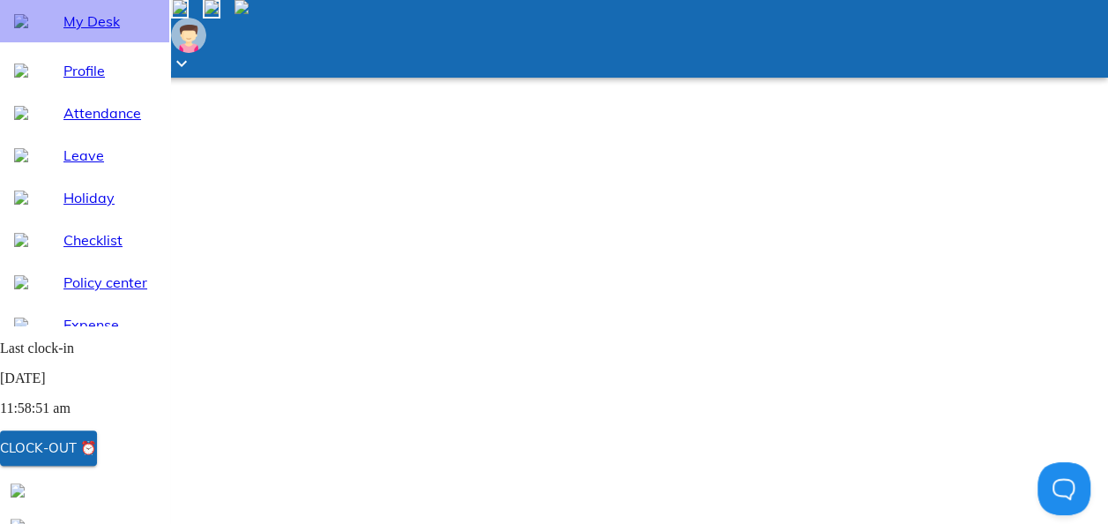
click at [96, 32] on span "My Desk" at bounding box center [109, 21] width 92 height 21
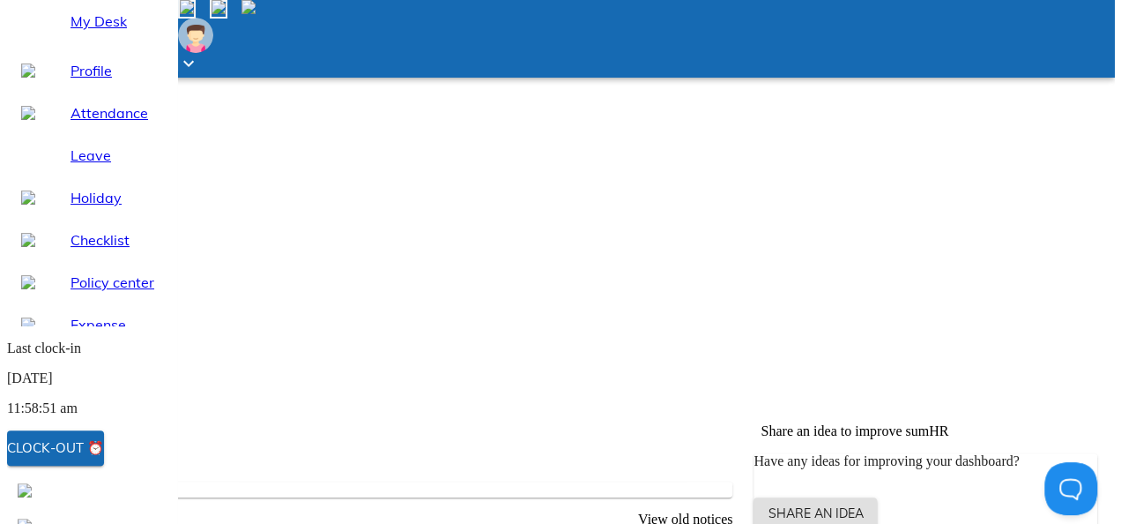
scroll to position [236, 0]
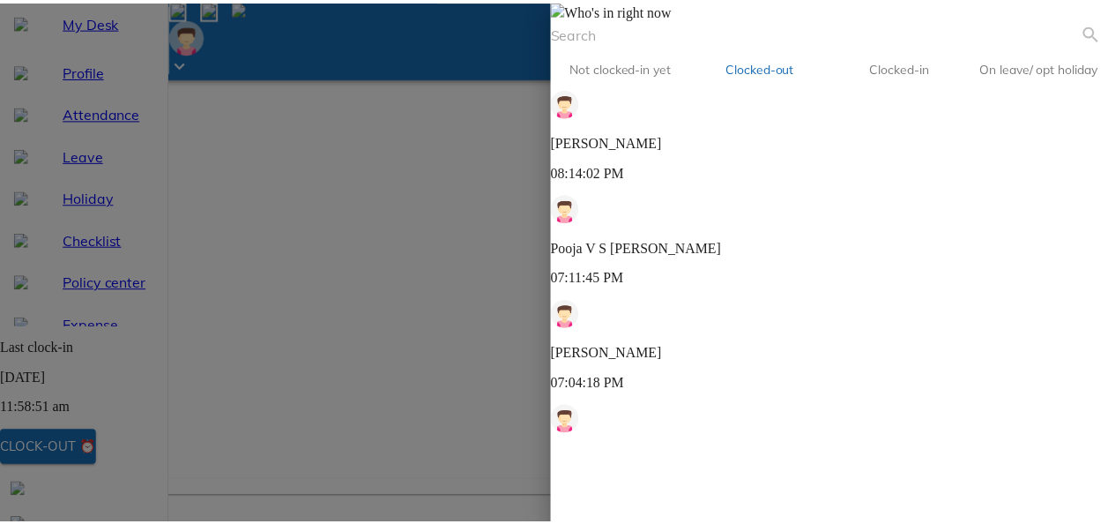
scroll to position [192, 0]
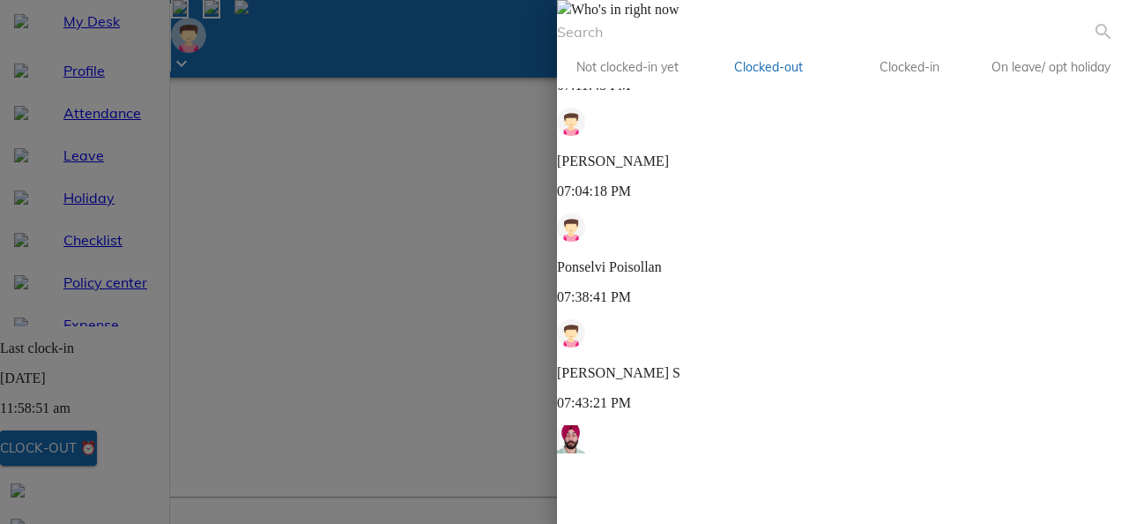
click at [571, 14] on img at bounding box center [564, 7] width 14 height 14
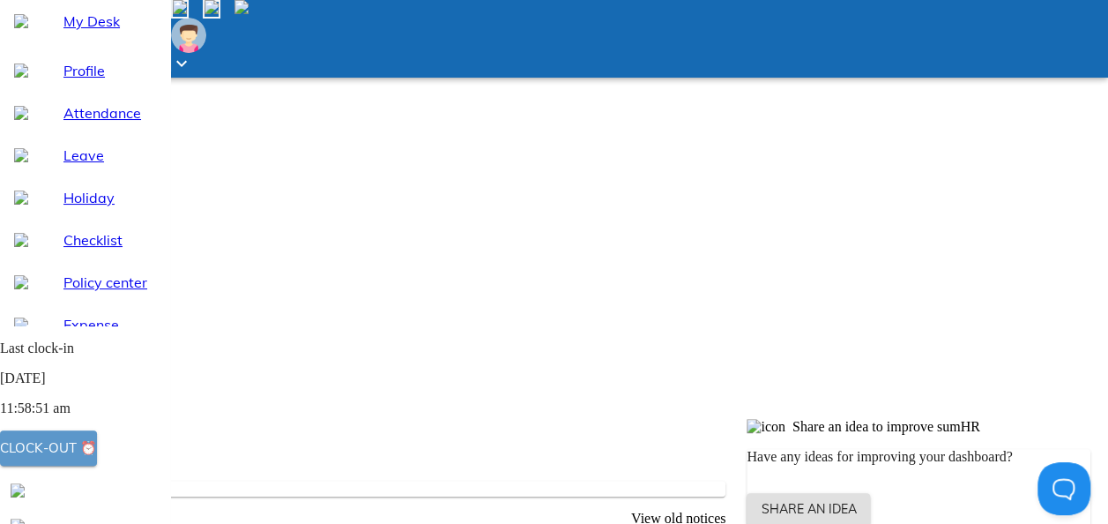
click at [97, 458] on div "Clock-out ⏰" at bounding box center [48, 447] width 97 height 23
